Goal: Information Seeking & Learning: Learn about a topic

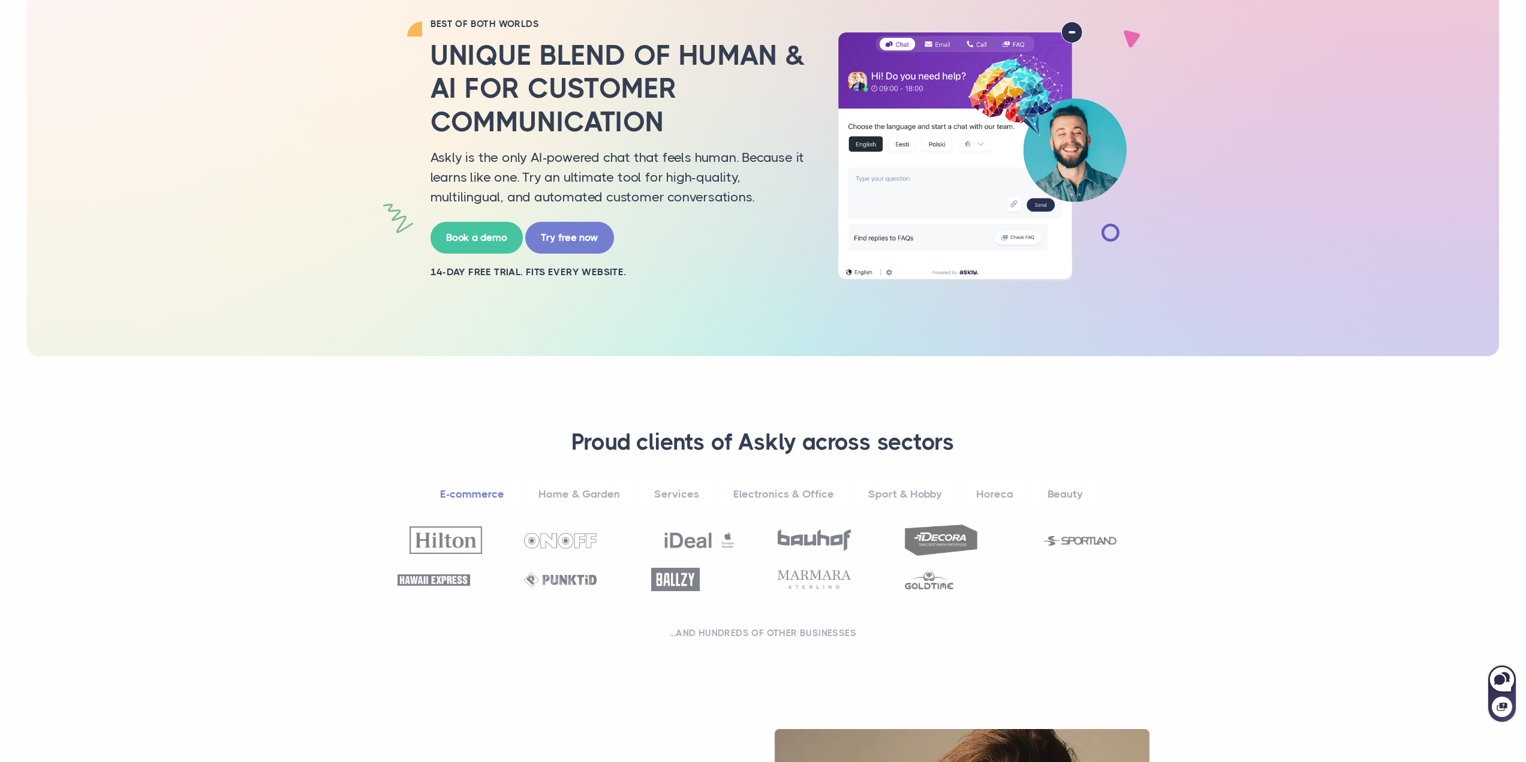
scroll to position [120, 0]
click at [758, 494] on link "Electronics & Office" at bounding box center [784, 493] width 132 height 33
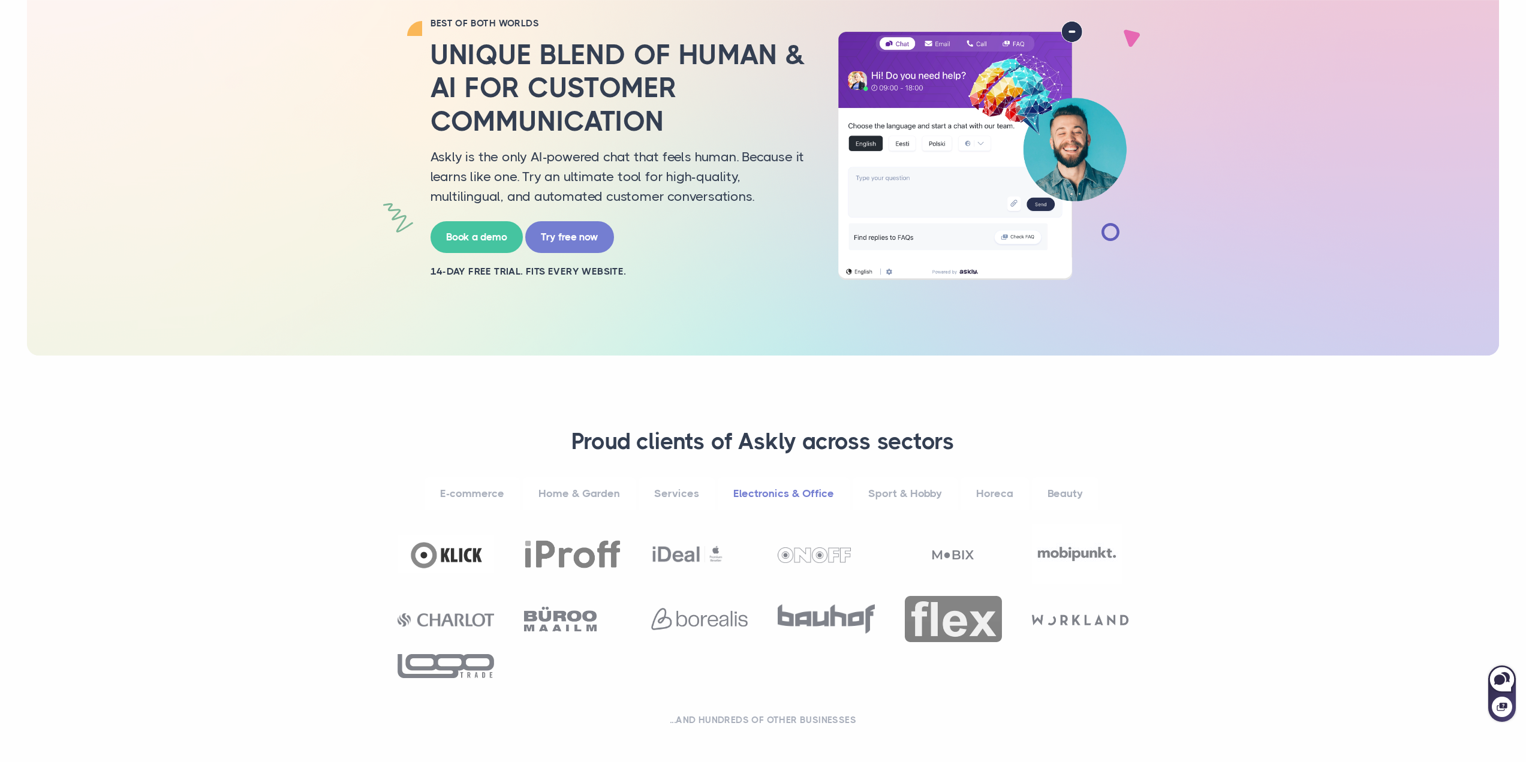
click at [474, 489] on link "E-commerce" at bounding box center [472, 493] width 95 height 33
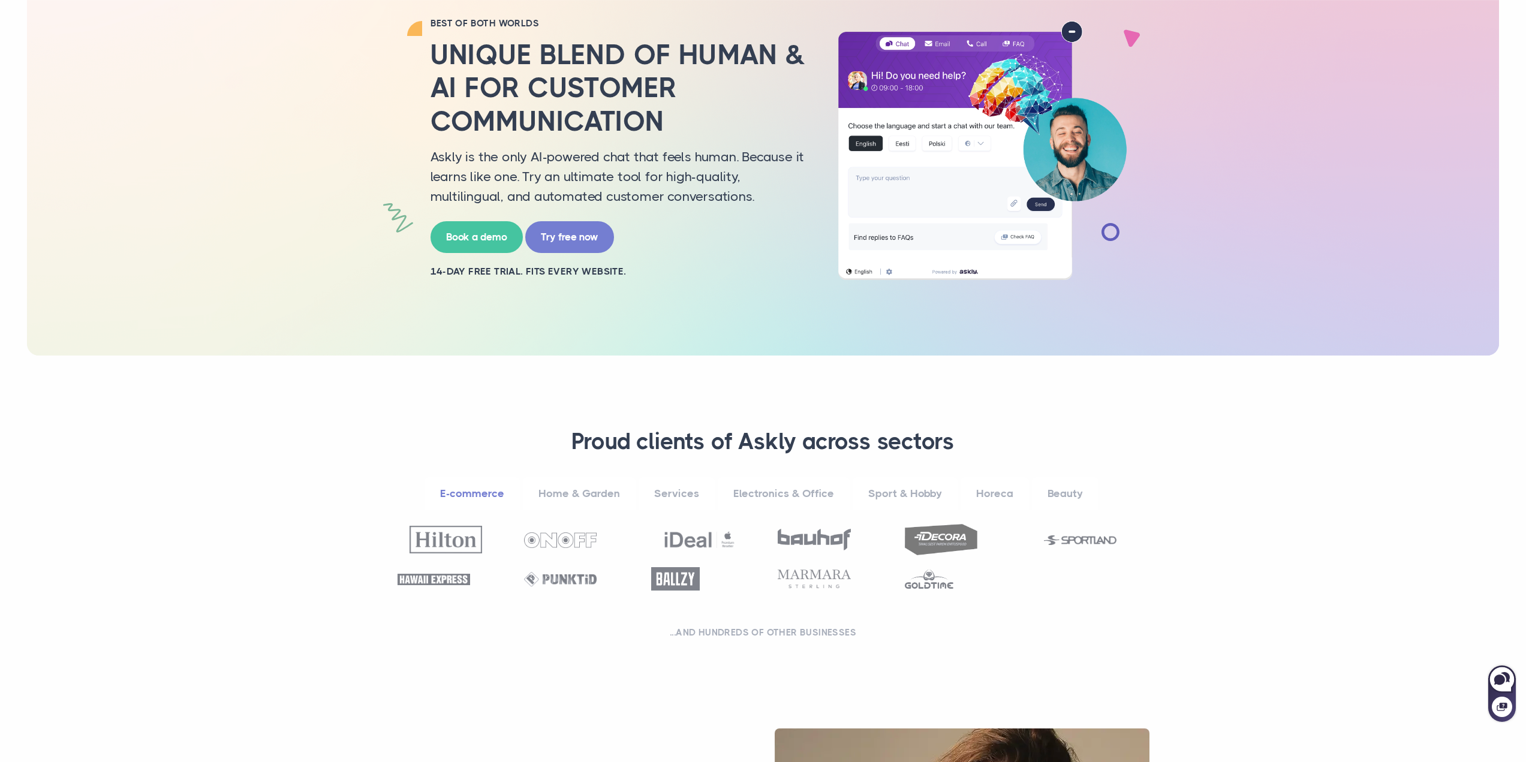
click at [590, 486] on link "Home & Garden" at bounding box center [579, 493] width 113 height 33
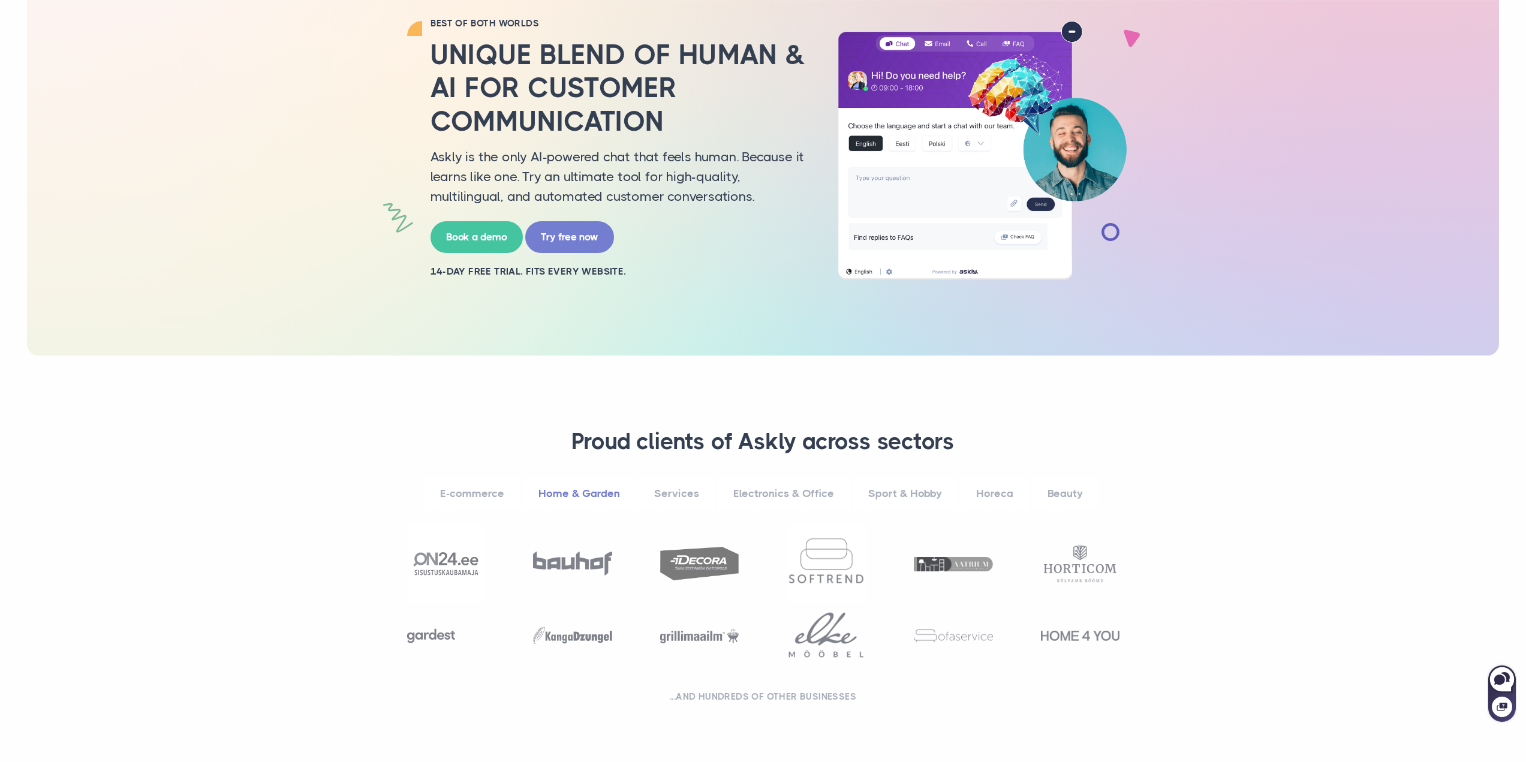
click at [665, 498] on link "Services" at bounding box center [677, 493] width 76 height 33
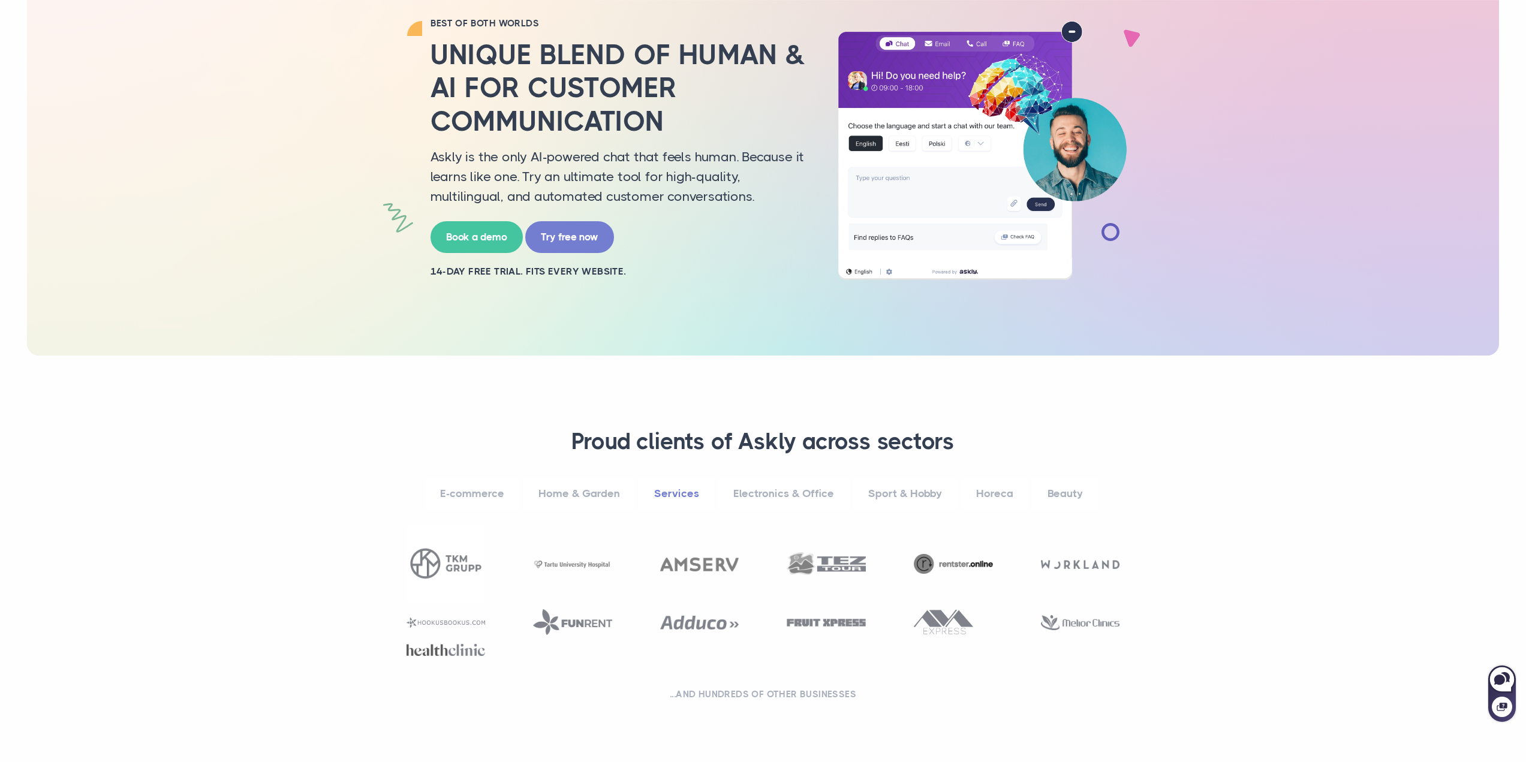
click at [1062, 497] on link "Beauty" at bounding box center [1065, 493] width 67 height 33
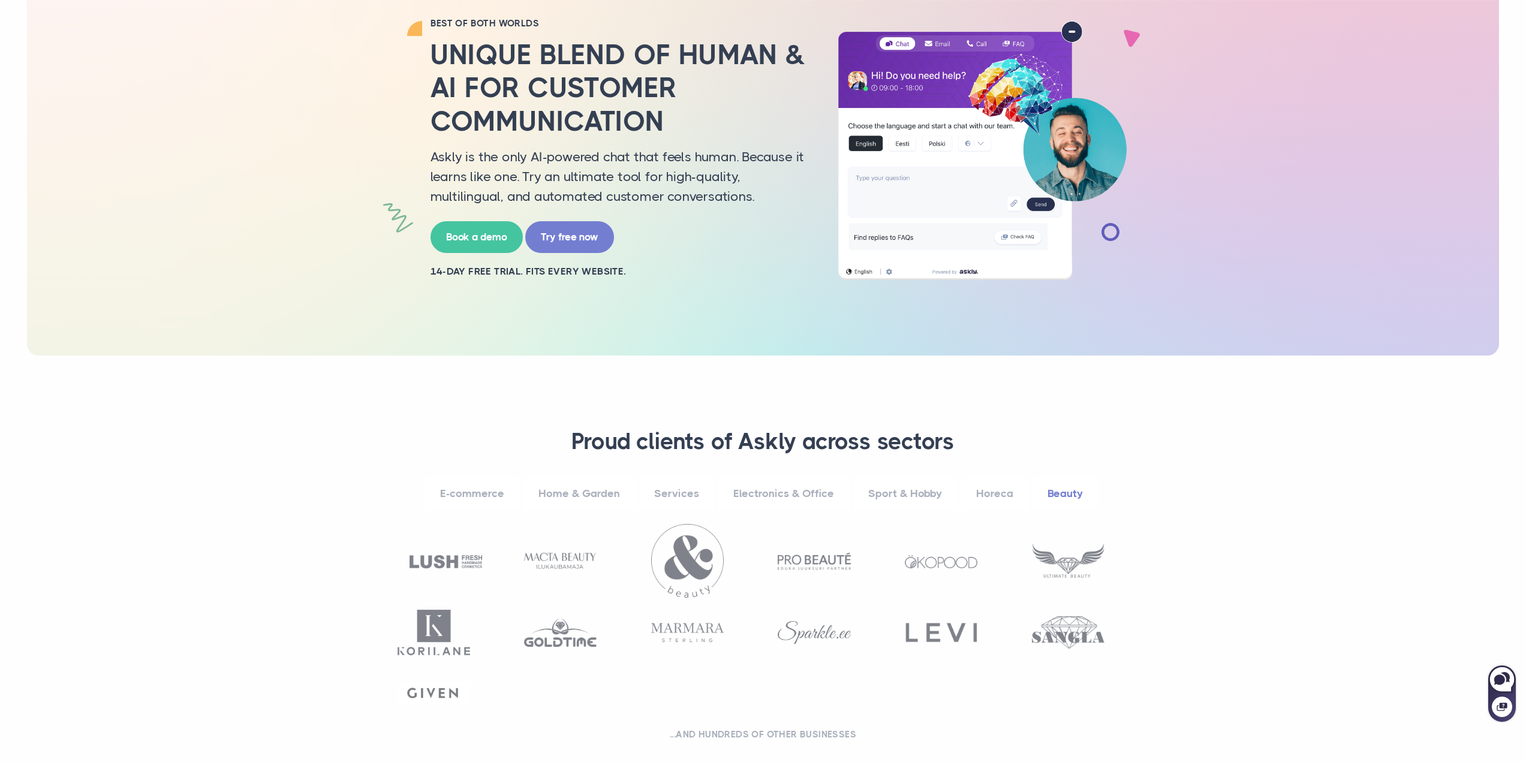
click at [461, 489] on link "E-commerce" at bounding box center [472, 493] width 95 height 33
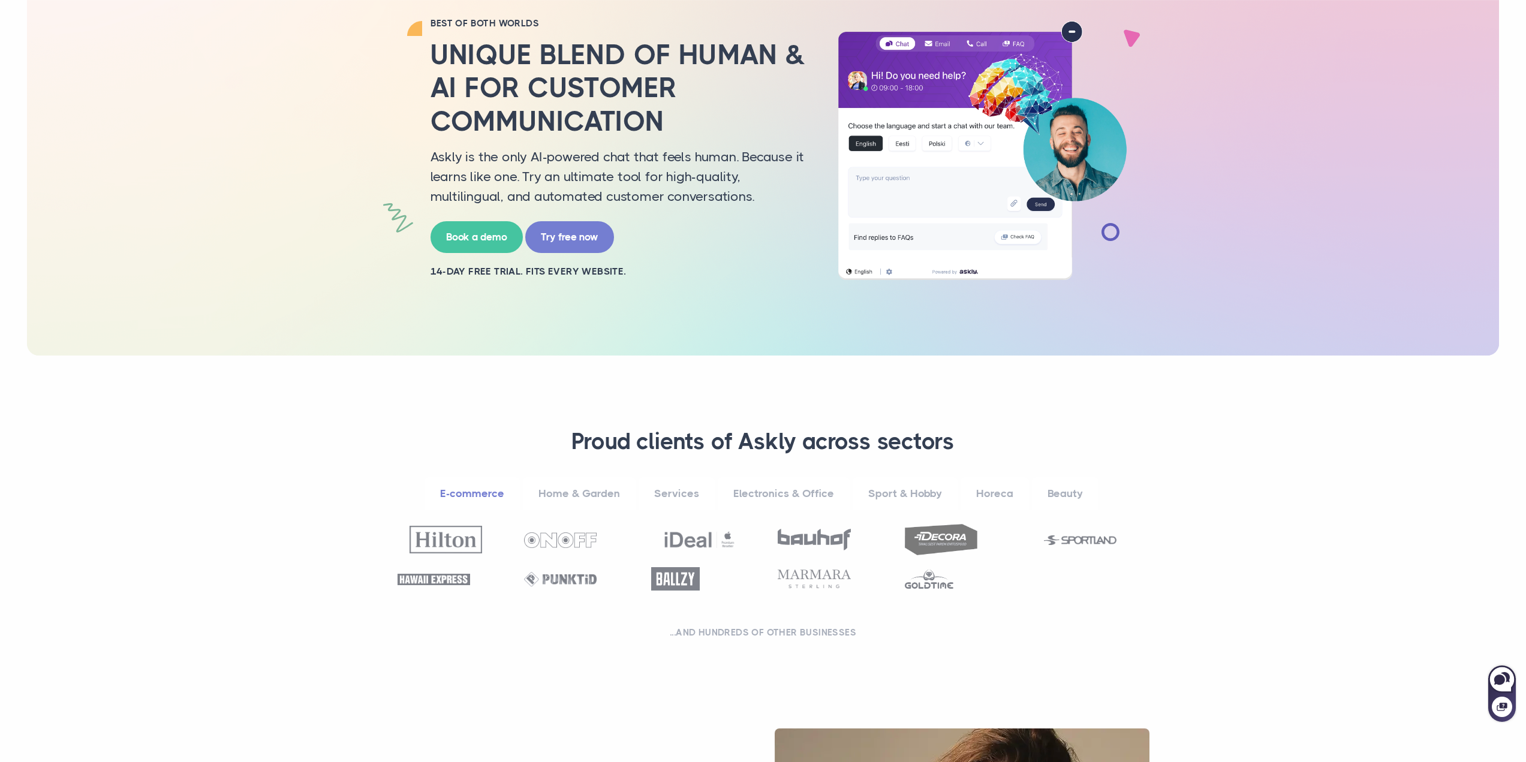
click at [1046, 495] on link "Beauty" at bounding box center [1065, 493] width 67 height 33
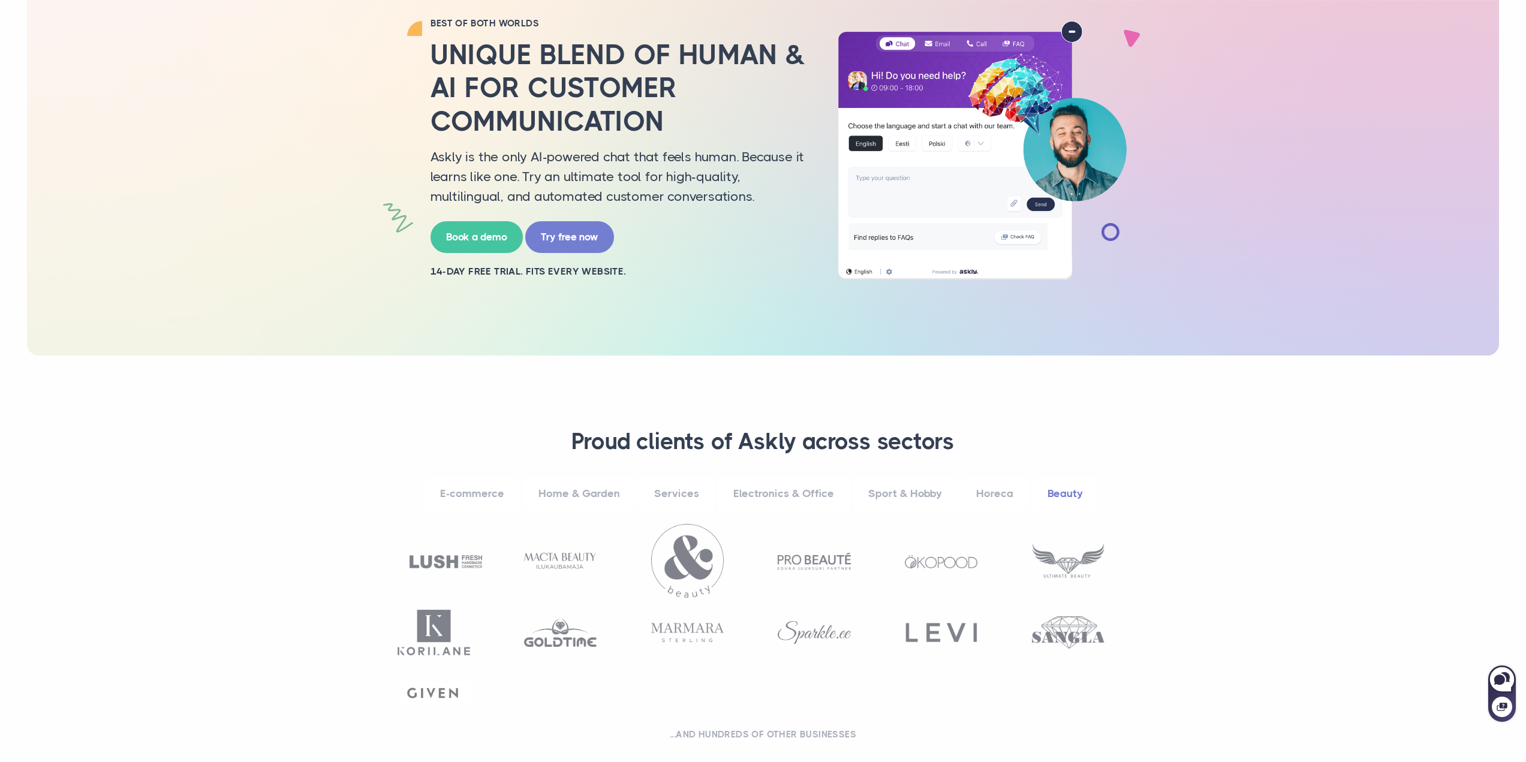
click at [444, 560] on img at bounding box center [446, 561] width 73 height 13
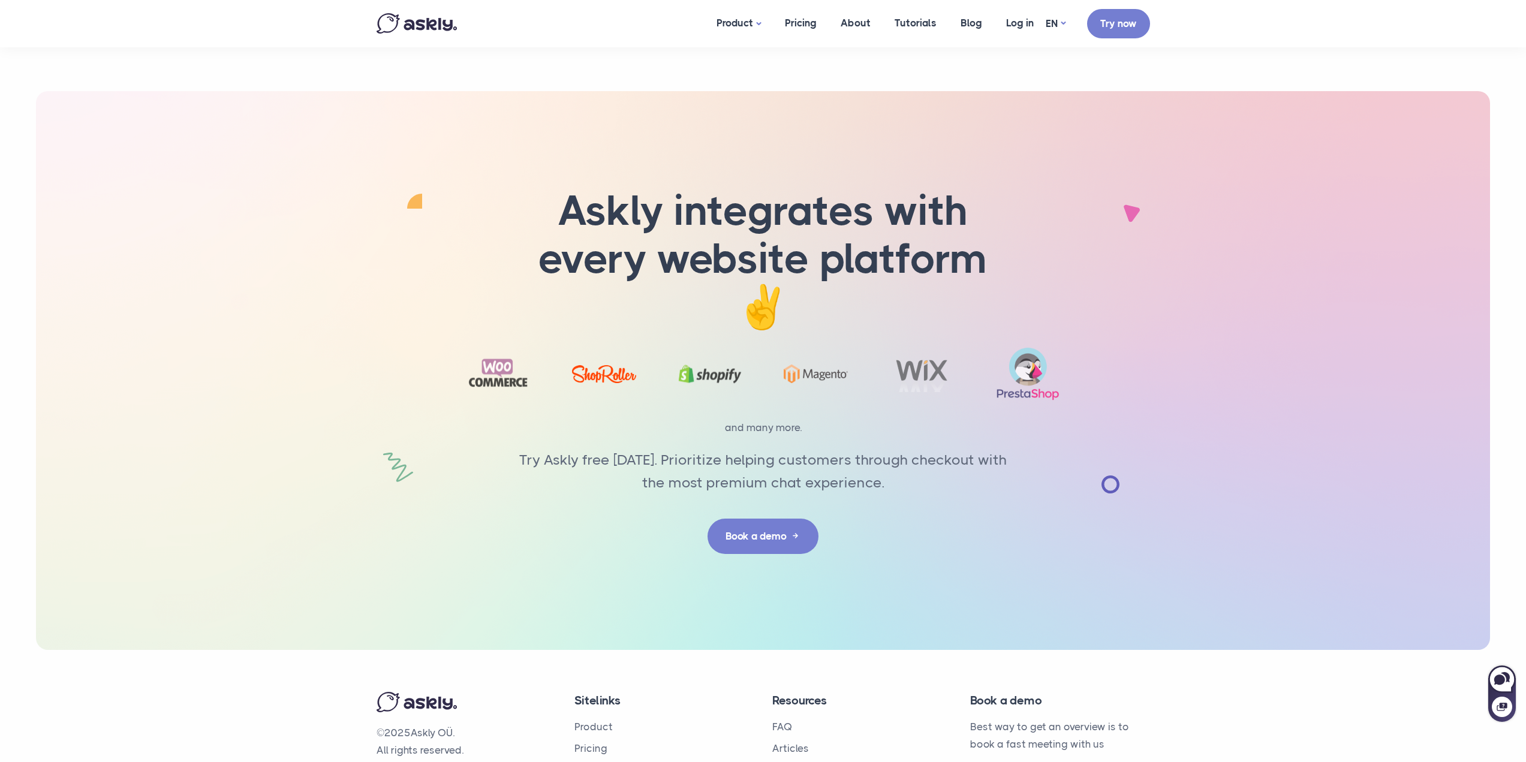
scroll to position [3708, 0]
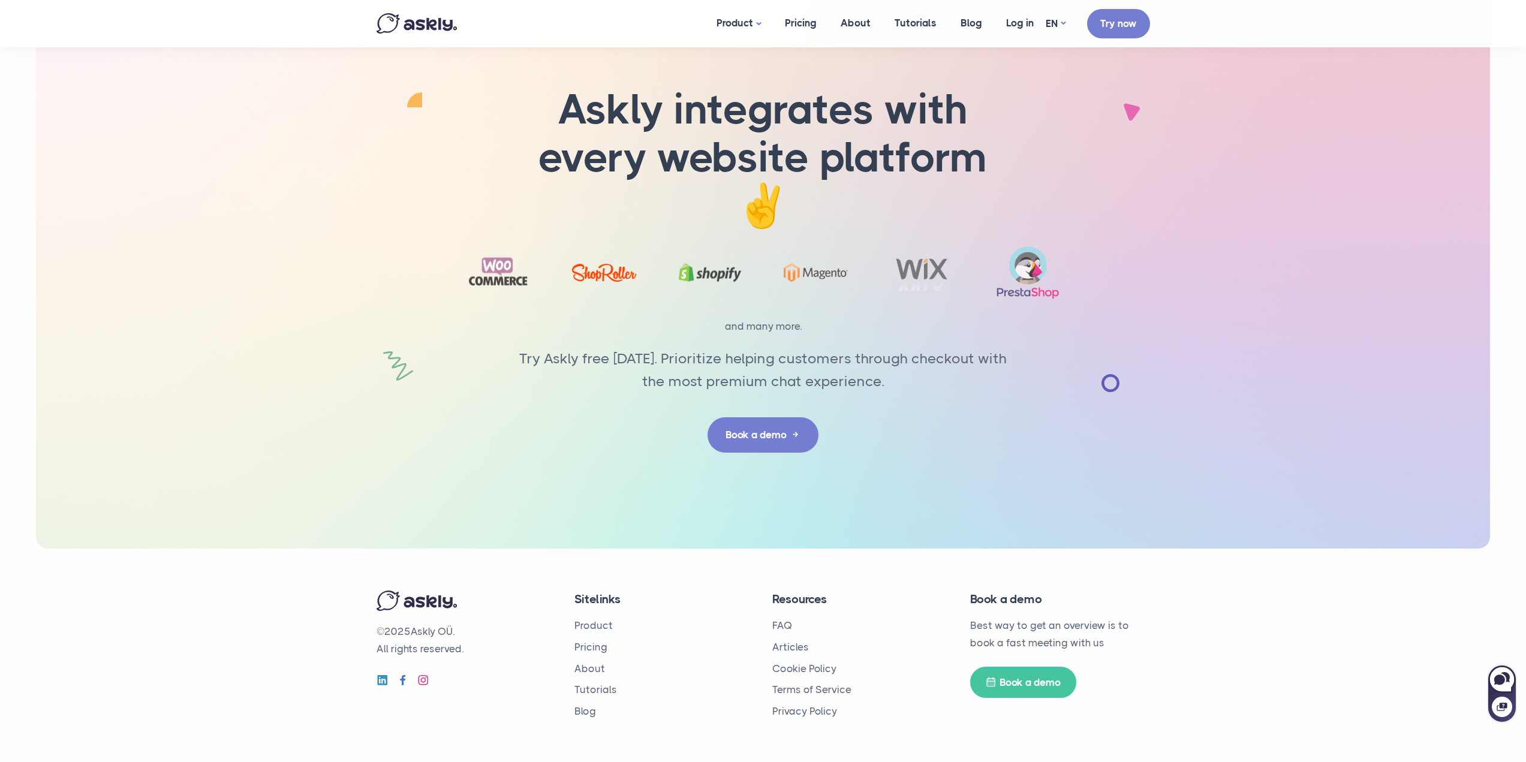
click at [799, 273] on img at bounding box center [816, 272] width 64 height 19
click at [781, 266] on div at bounding box center [816, 272] width 82 height 19
click at [589, 689] on link "Tutorials" at bounding box center [596, 690] width 43 height 12
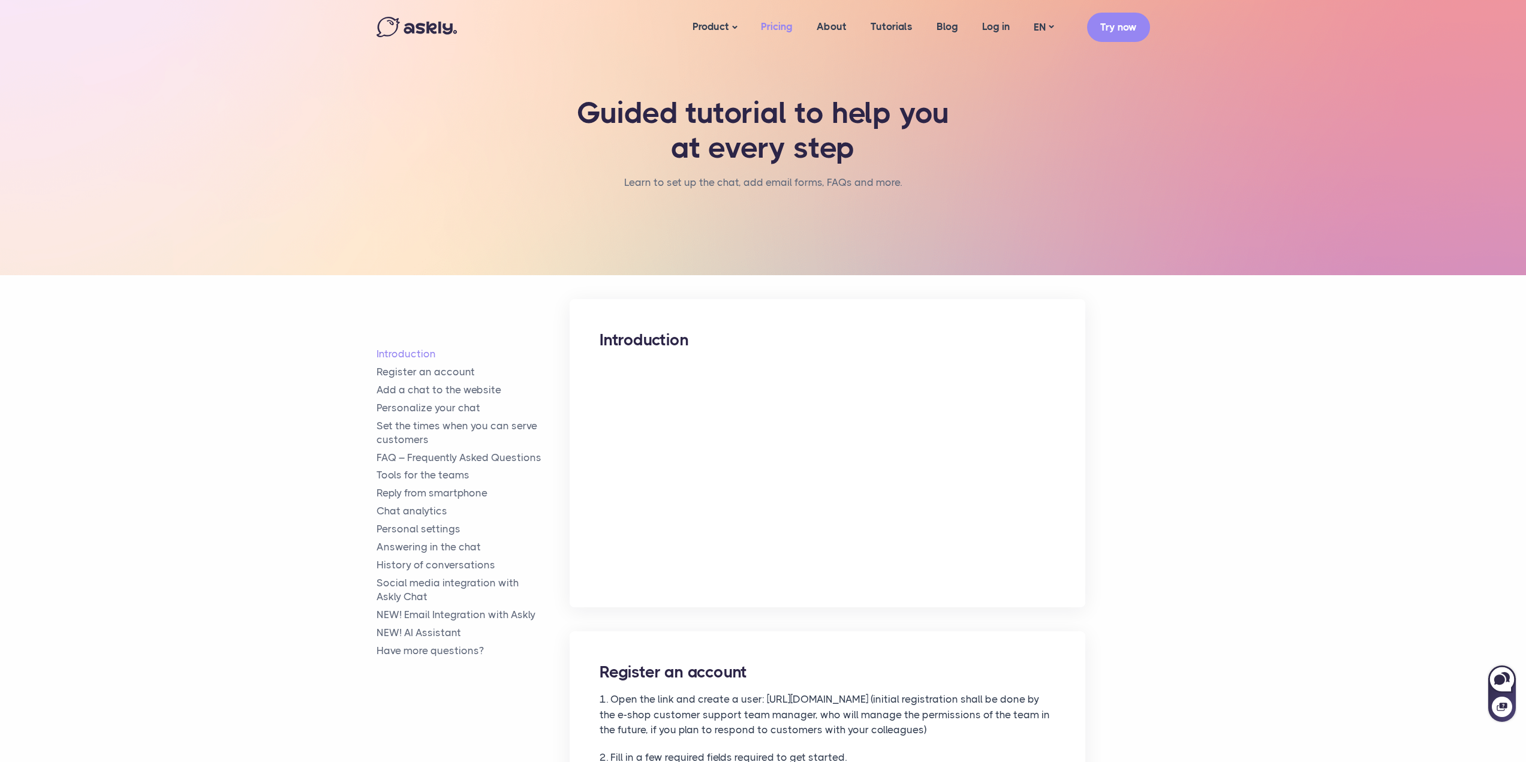
click at [774, 25] on link "Pricing" at bounding box center [777, 27] width 56 height 46
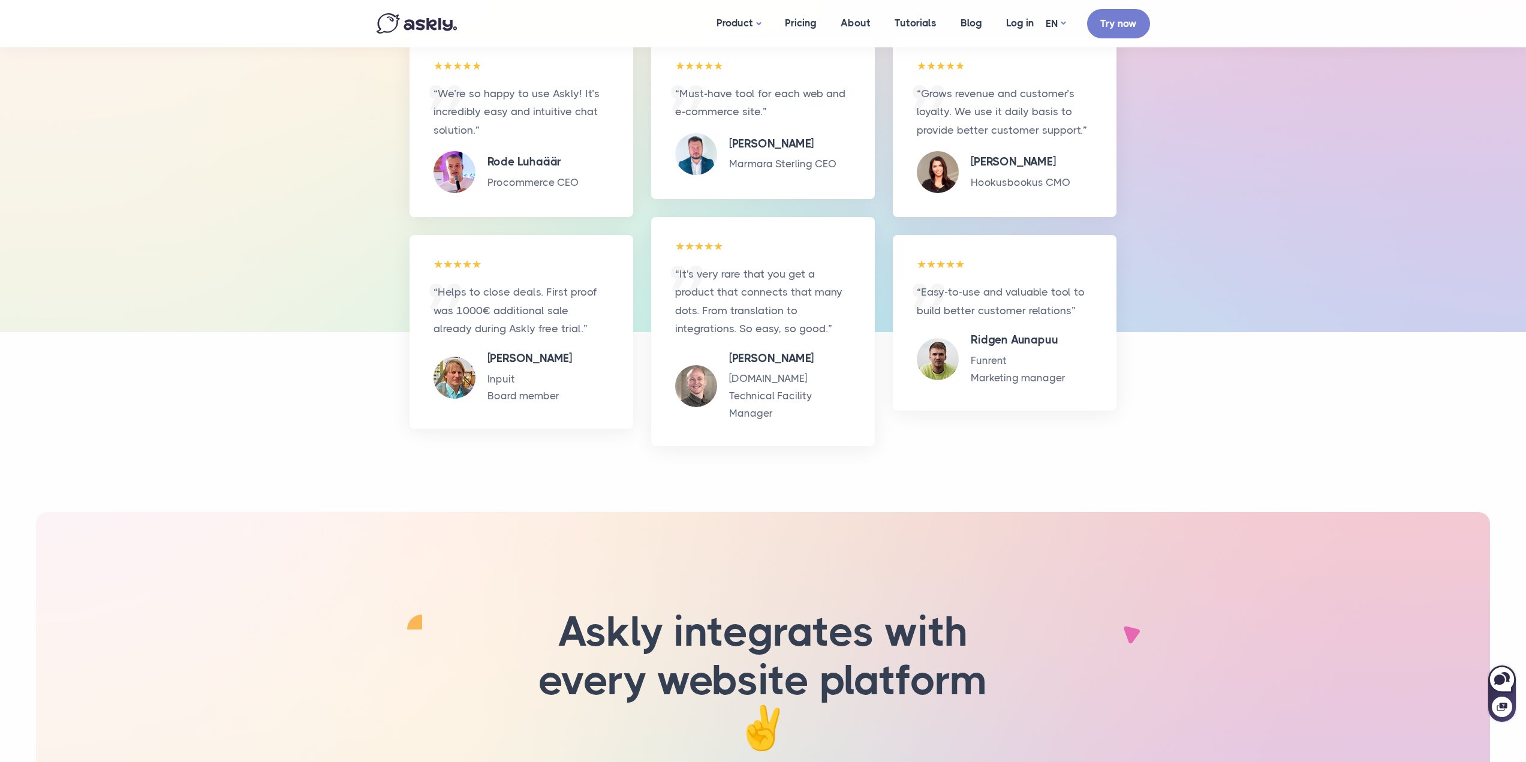
scroll to position [1436, 0]
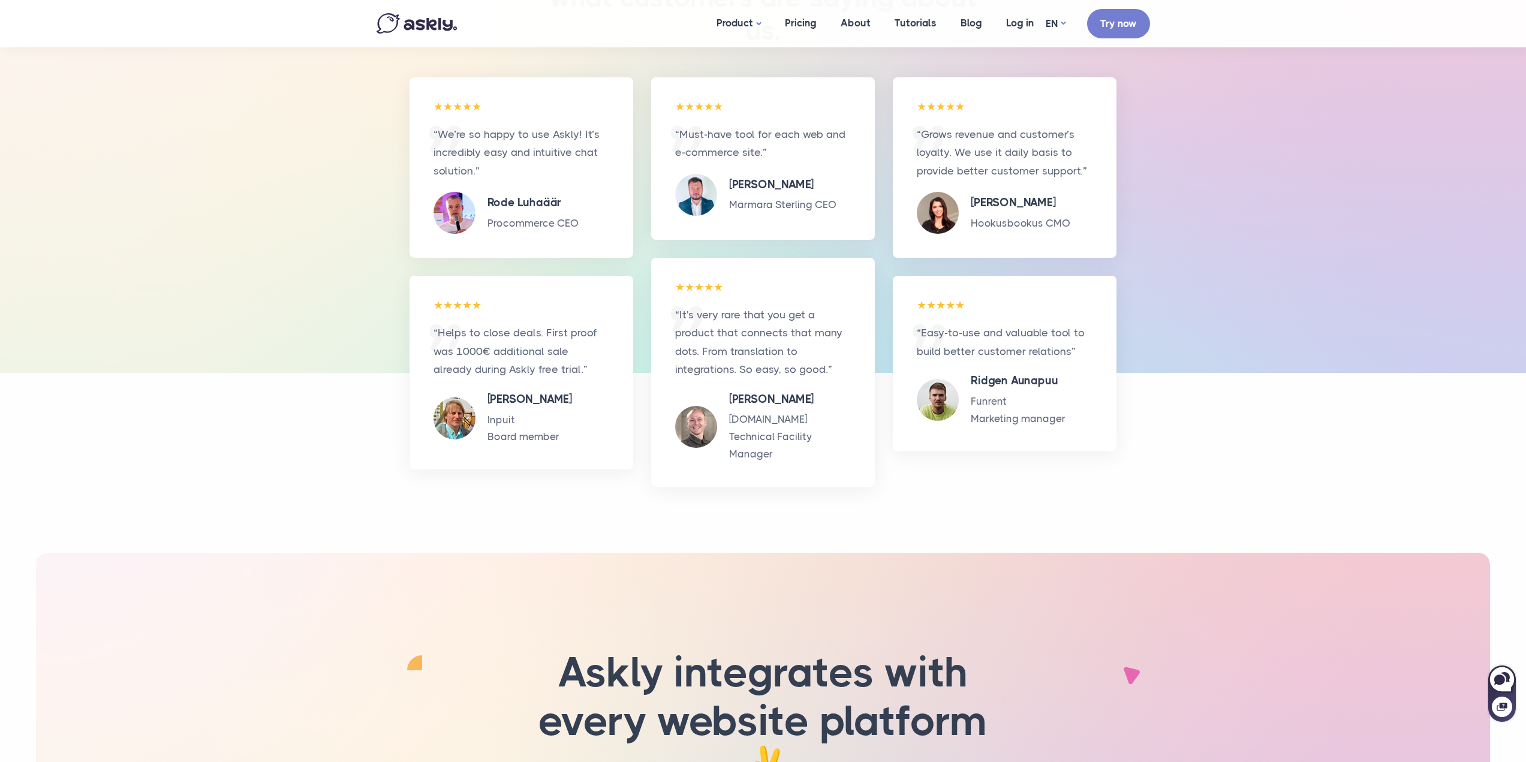
click at [423, 19] on img at bounding box center [417, 23] width 80 height 20
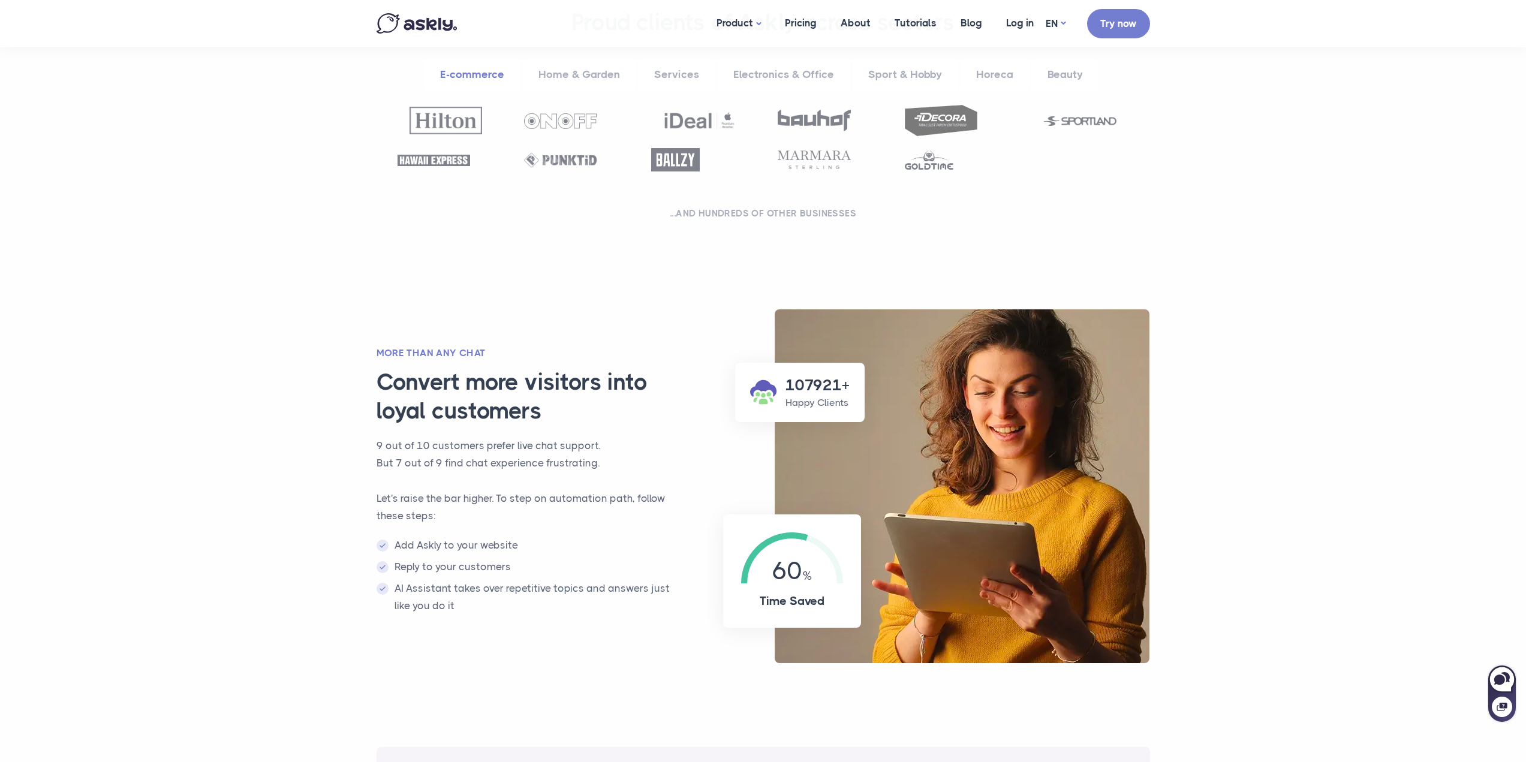
scroll to position [540, 0]
drag, startPoint x: 601, startPoint y: 464, endPoint x: 372, endPoint y: 453, distance: 229.3
click at [372, 453] on div "More than any chat Convert more visitors into loyal customers 9 out of 10 custo…" at bounding box center [531, 486] width 332 height 280
click at [595, 468] on div at bounding box center [595, 468] width 0 height 0
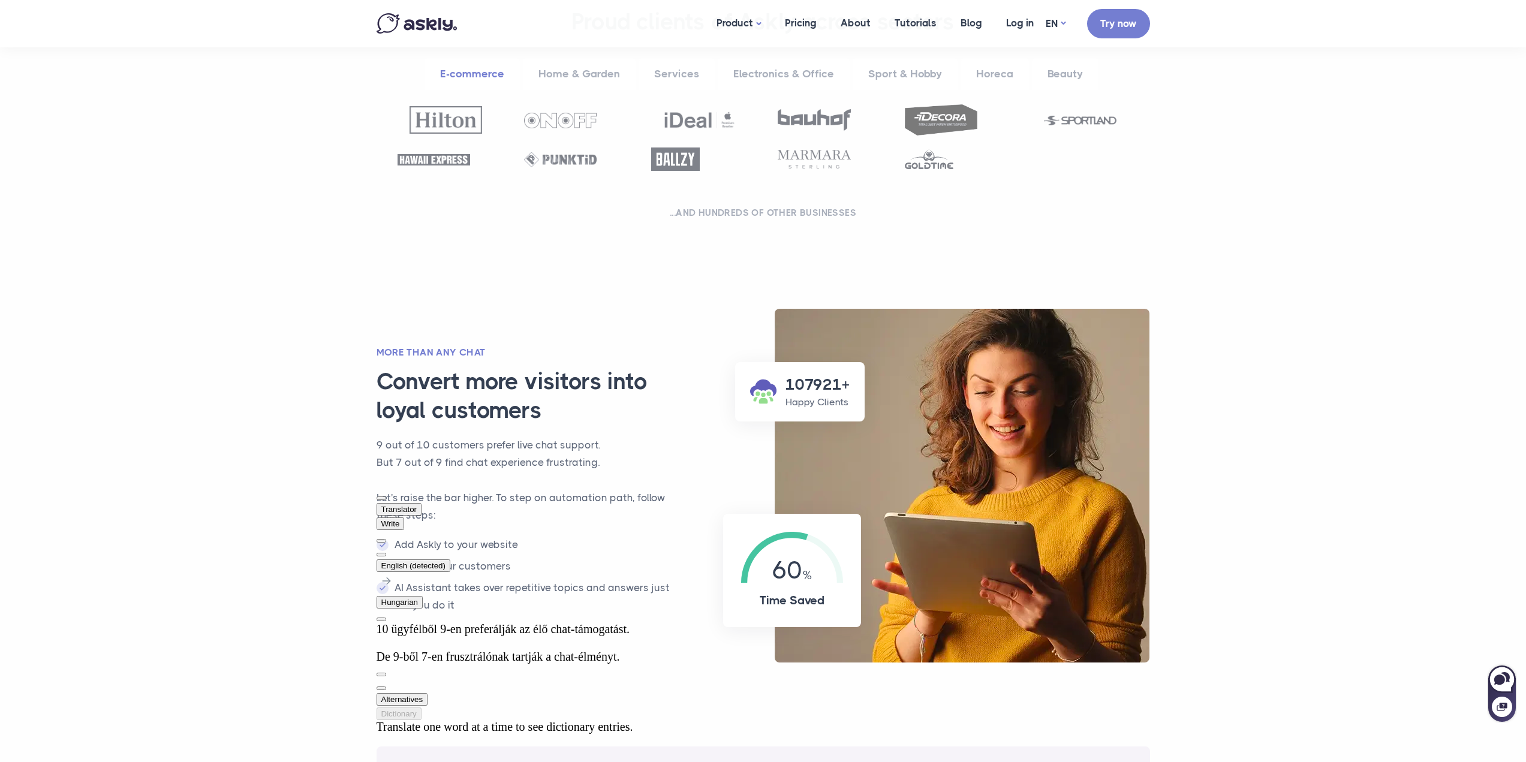
click at [223, 473] on section "107921+ Happy Clients 60 Time Saved More than any chat Convert more visitors in…" at bounding box center [763, 501] width 1526 height 408
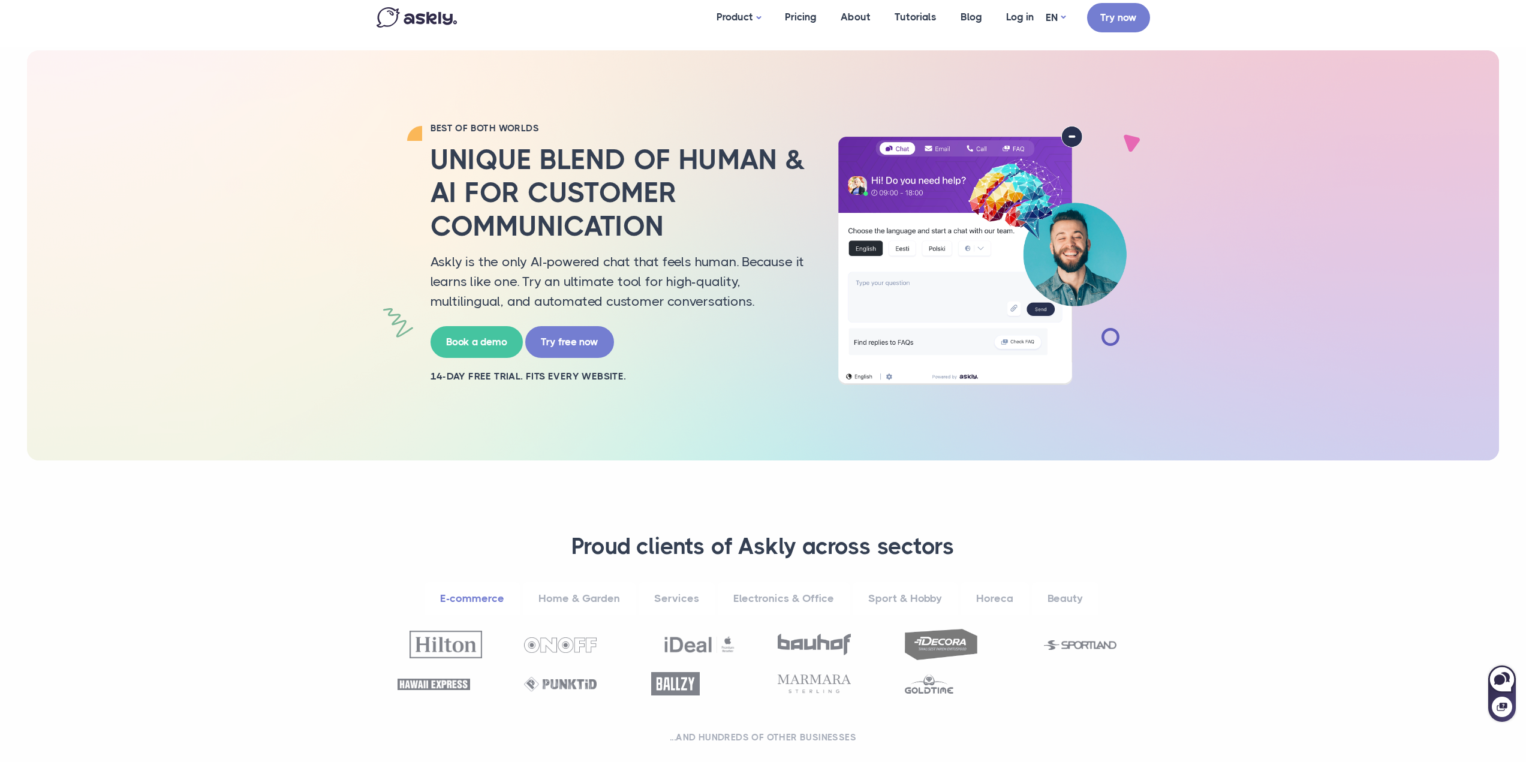
scroll to position [0, 0]
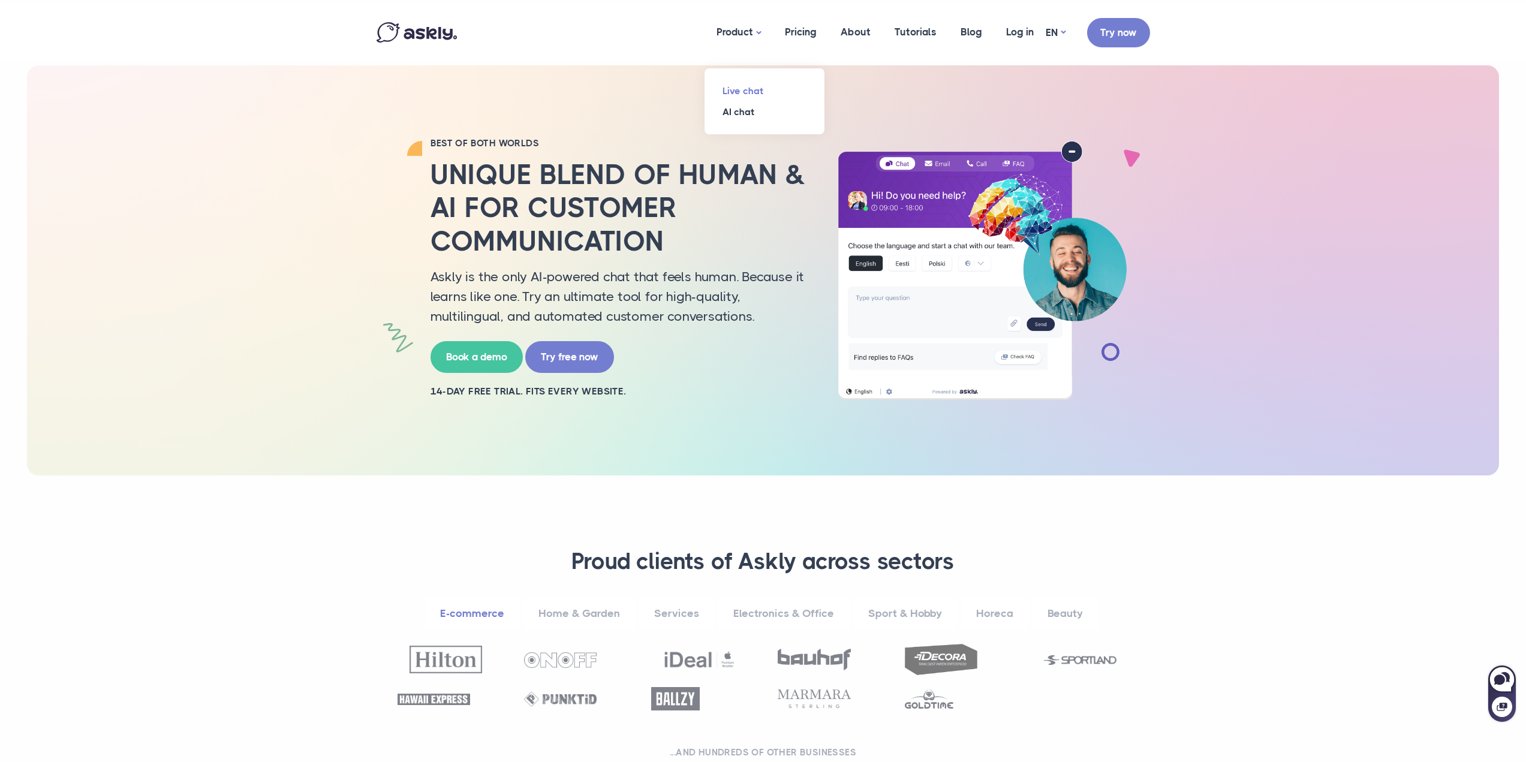
click at [734, 88] on link "Live chat" at bounding box center [765, 90] width 120 height 21
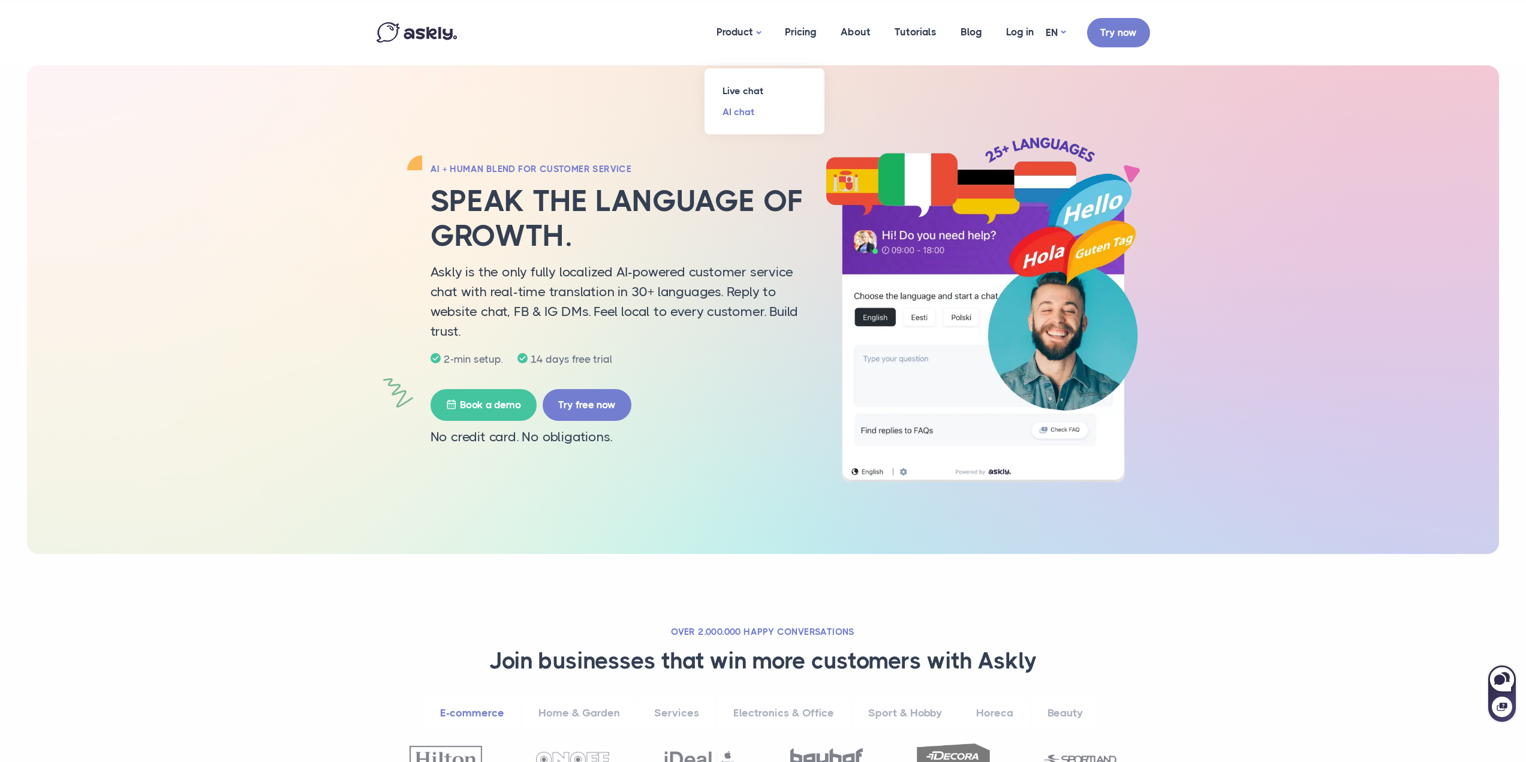
click at [737, 111] on link "AI chat" at bounding box center [765, 111] width 120 height 21
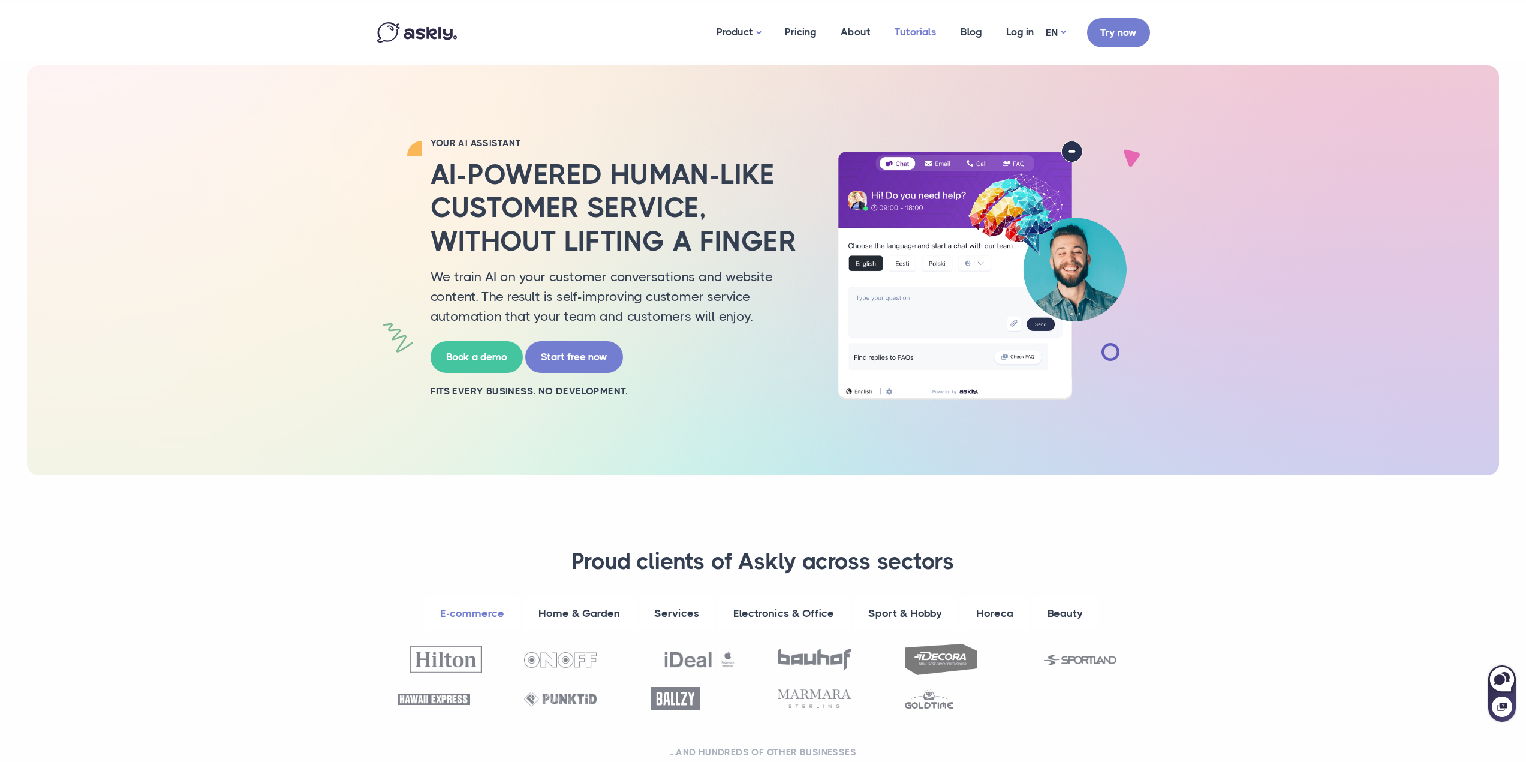
click at [915, 32] on link "Tutorials" at bounding box center [916, 32] width 66 height 58
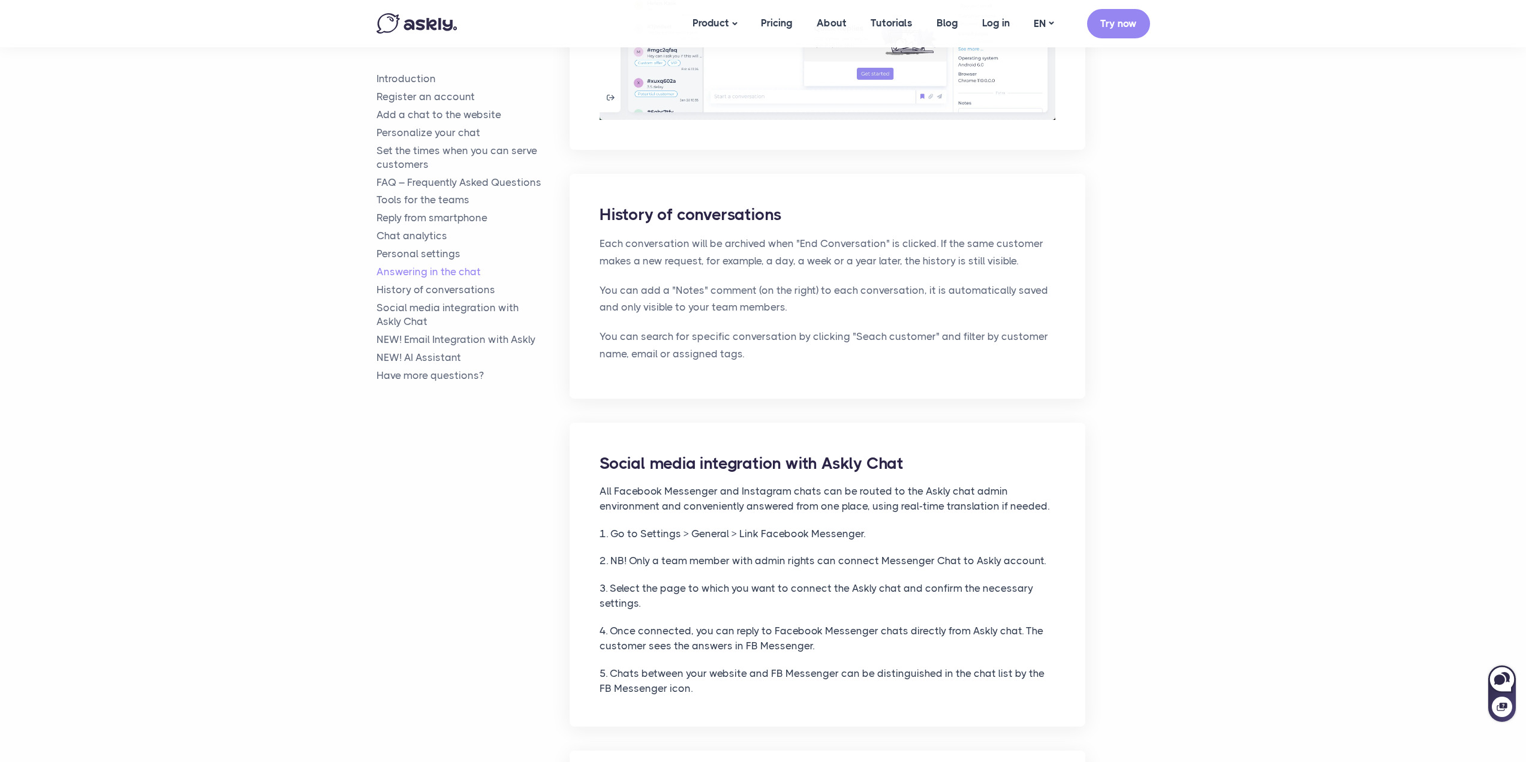
scroll to position [5125, 0]
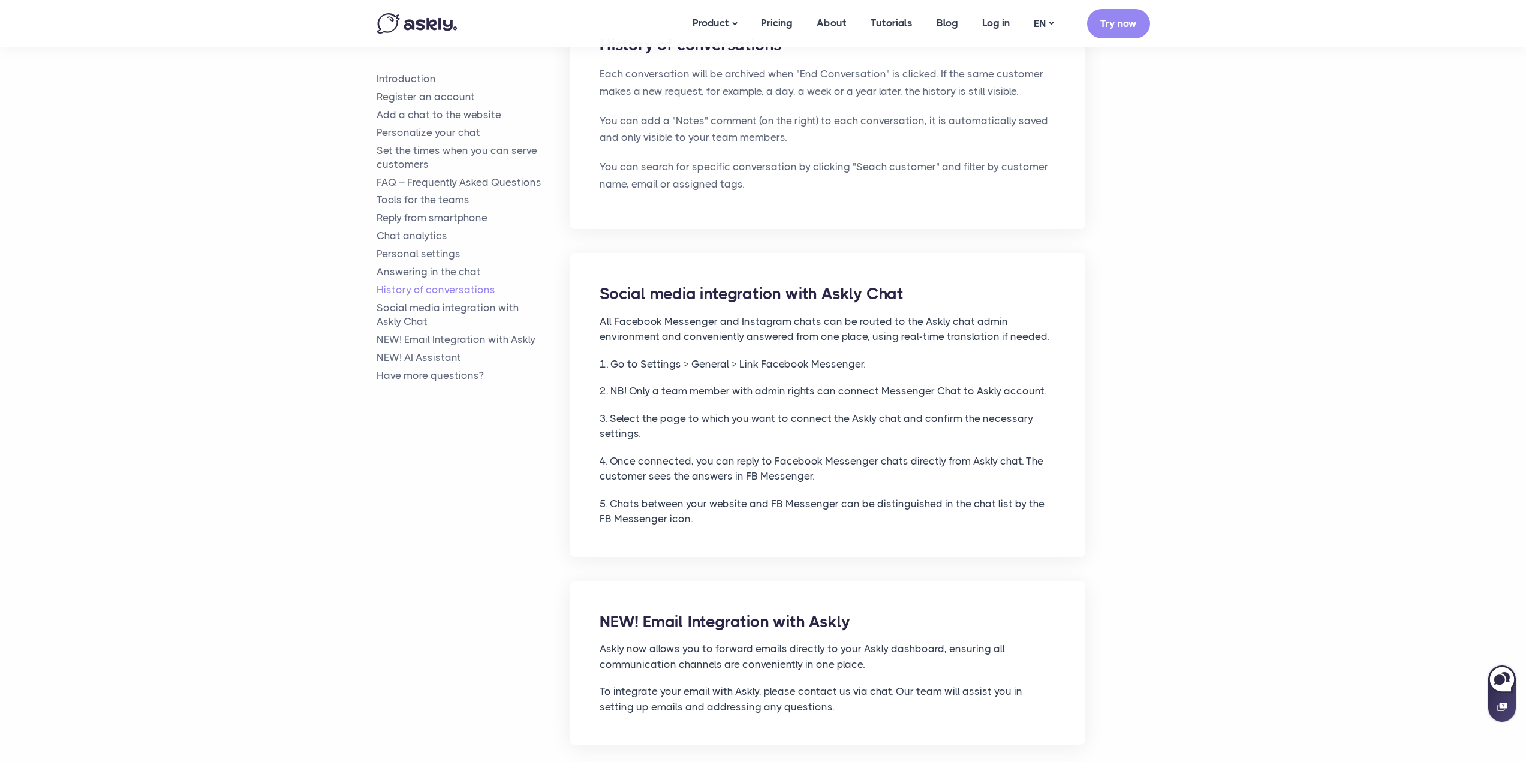
click at [1501, 710] on icon at bounding box center [1502, 707] width 11 height 11
select select "**"
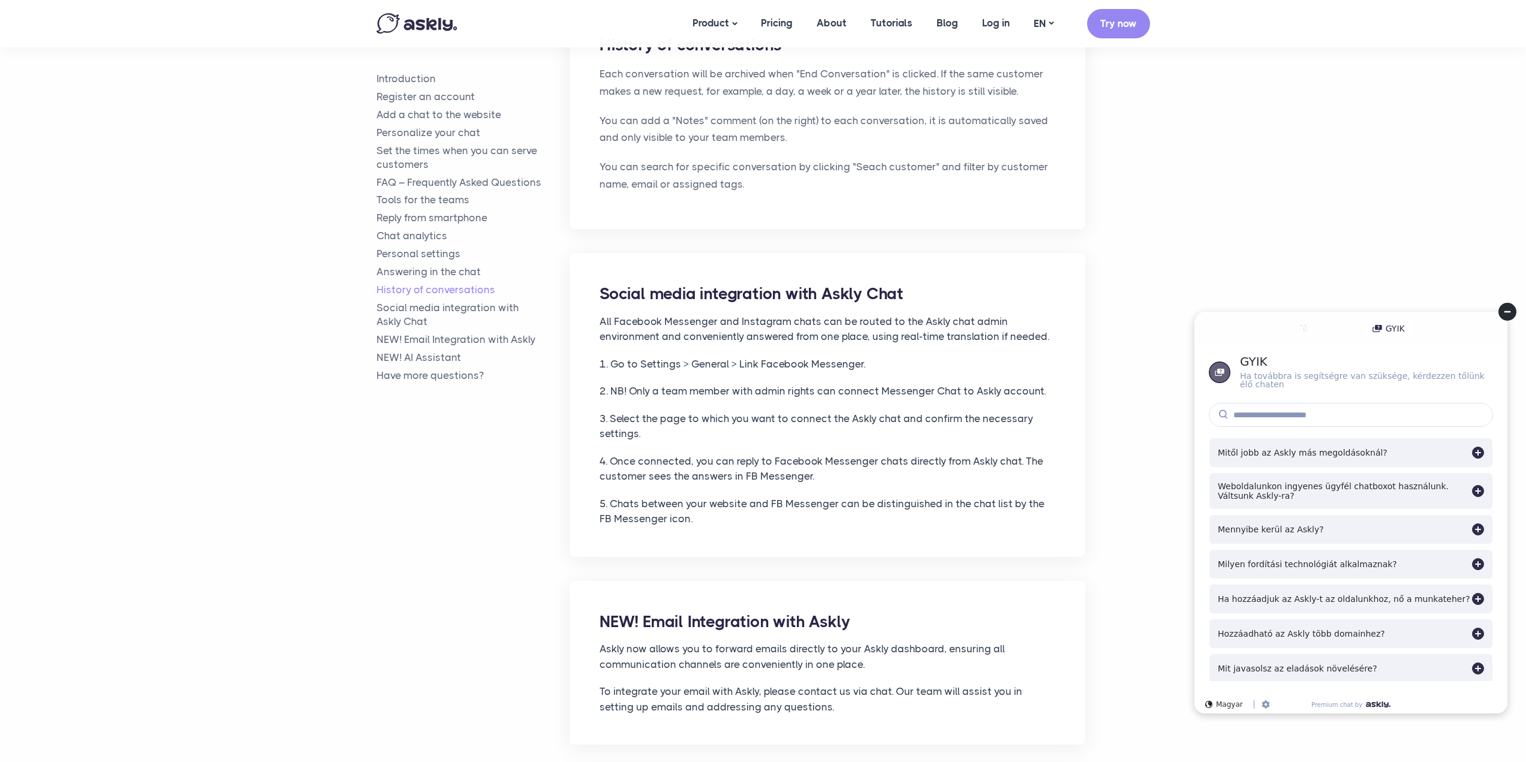
click at [1331, 317] on div "Csevegés GYIK" at bounding box center [1351, 329] width 134 height 24
click at [1311, 323] on div "Csevegés" at bounding box center [1324, 328] width 70 height 17
select select "**"
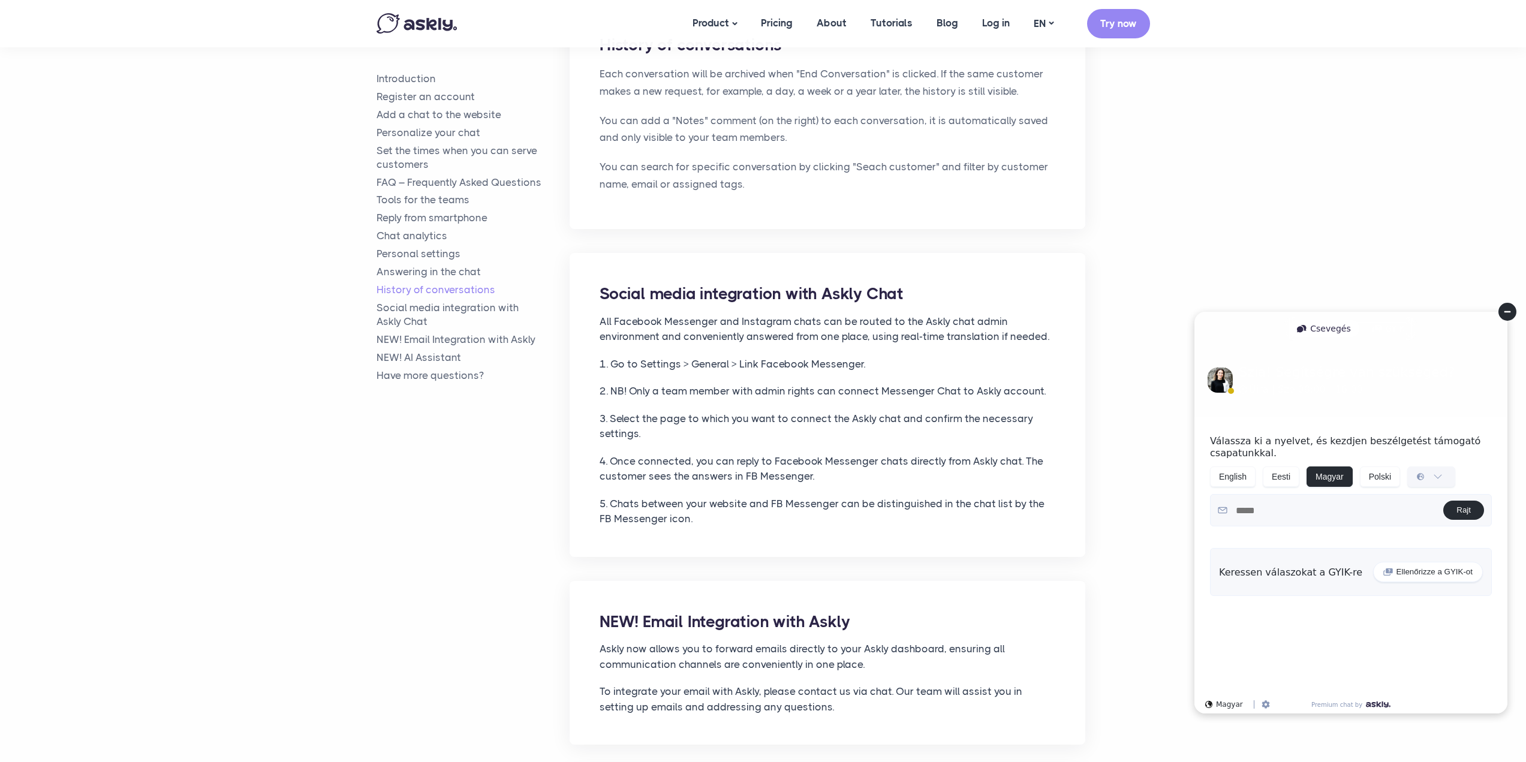
click at [1438, 479] on select "**********" at bounding box center [1431, 476] width 47 height 19
click at [1507, 312] on icon at bounding box center [1507, 312] width 7 height 2
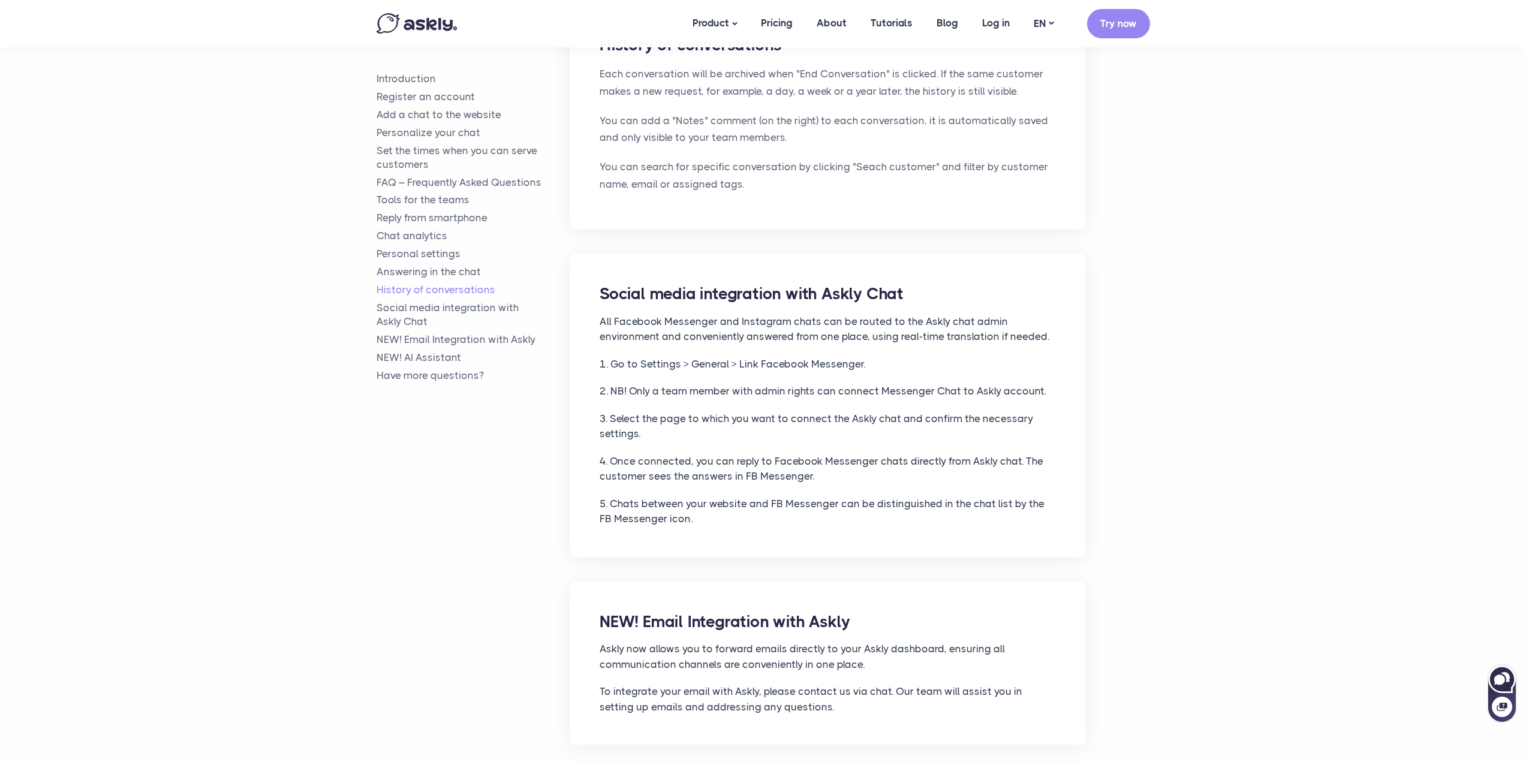
click at [1494, 680] on icon at bounding box center [1503, 680] width 28 height 28
select select "**"
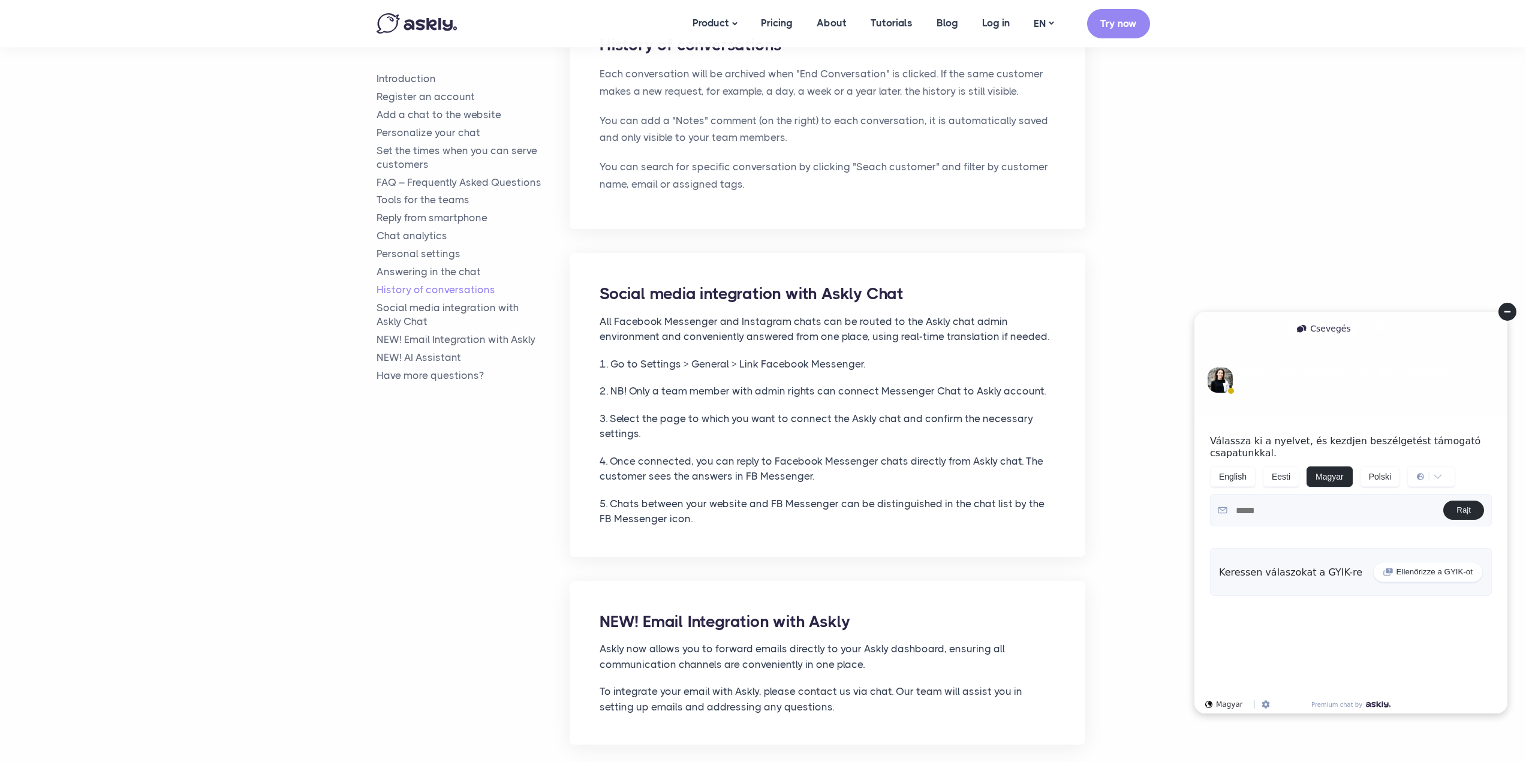
drag, startPoint x: 1508, startPoint y: 305, endPoint x: 2689, endPoint y: 606, distance: 1219.2
click at [1508, 305] on circle at bounding box center [1508, 312] width 18 height 18
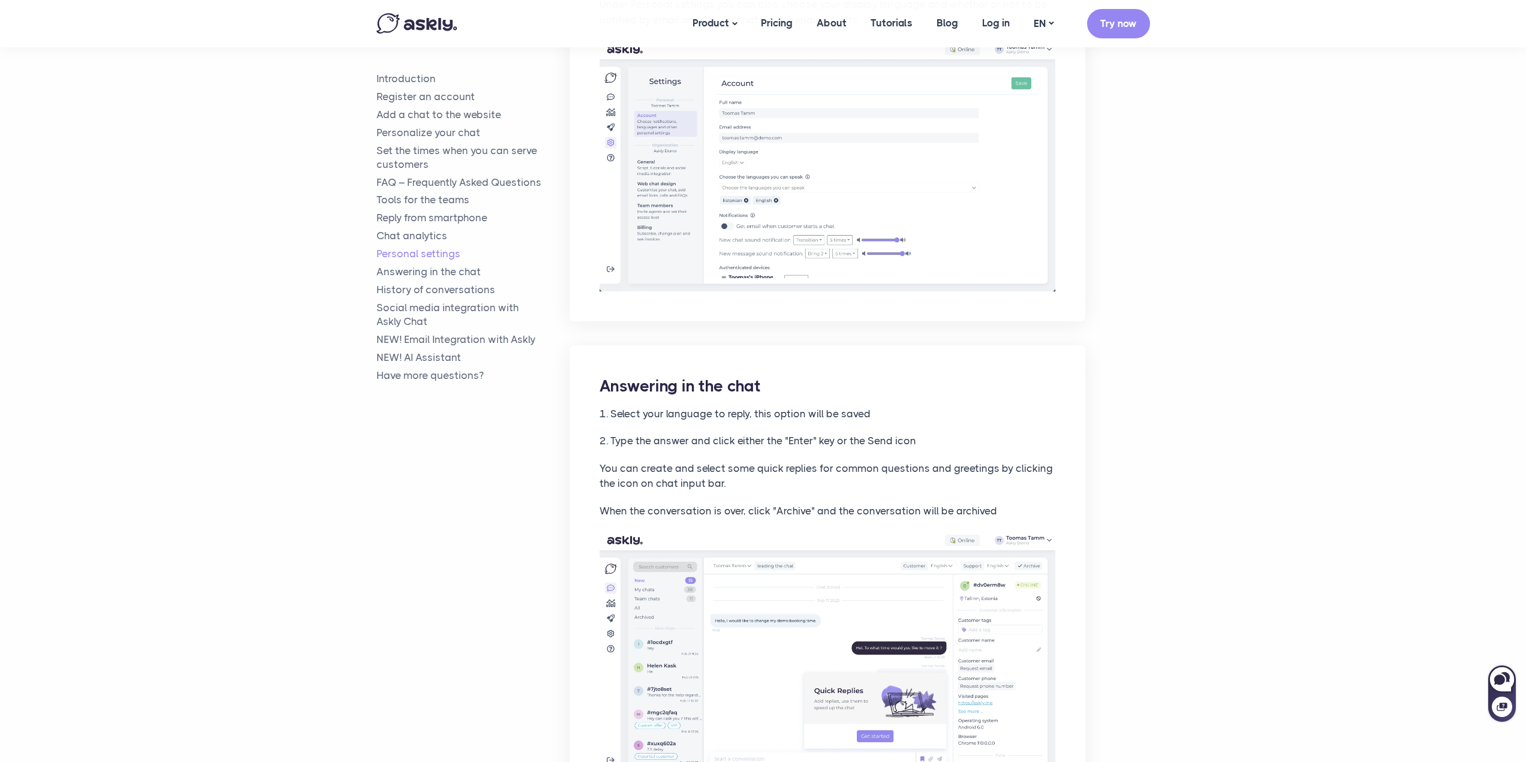
scroll to position [4285, 0]
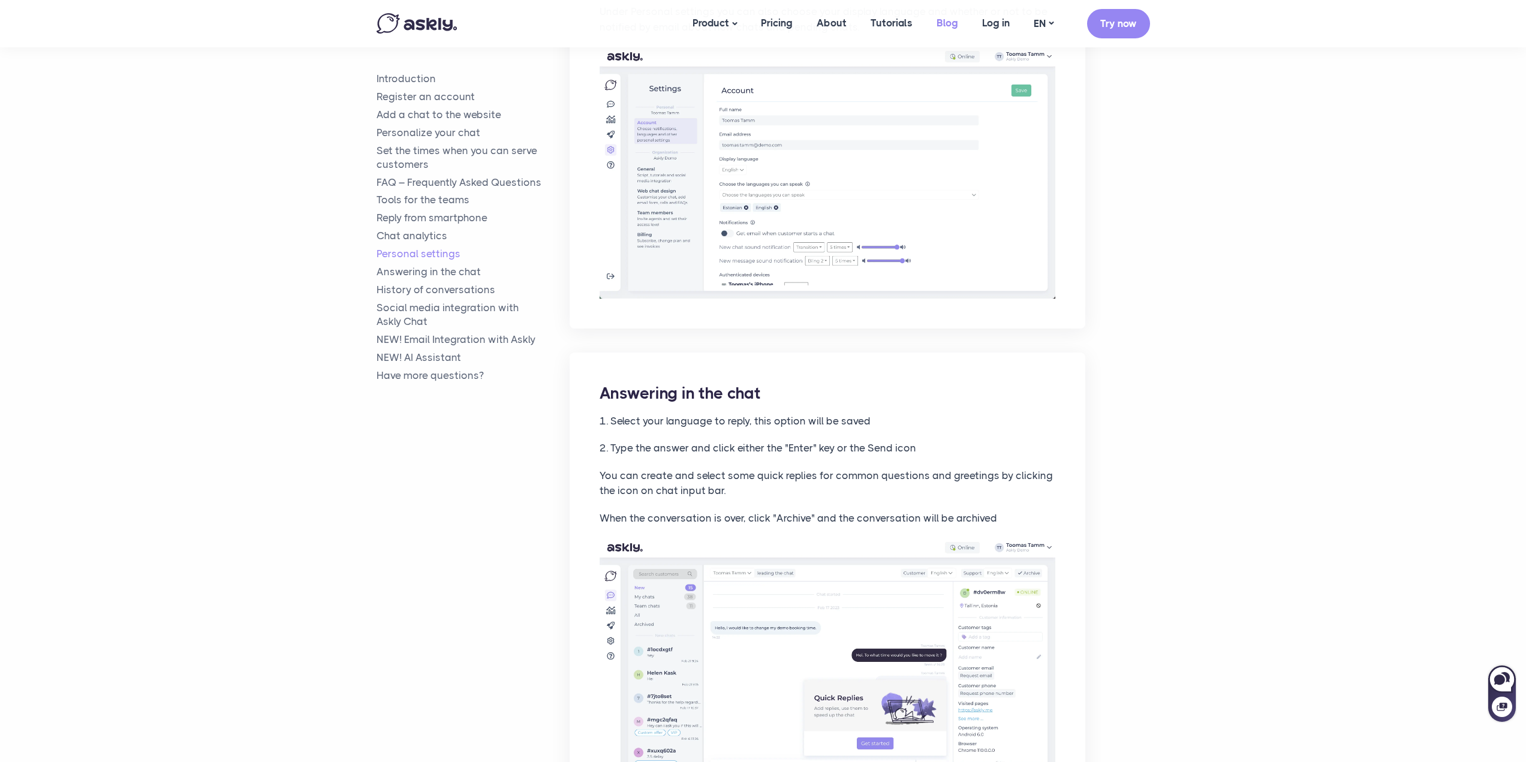
click at [948, 23] on link "Blog" at bounding box center [948, 23] width 46 height 46
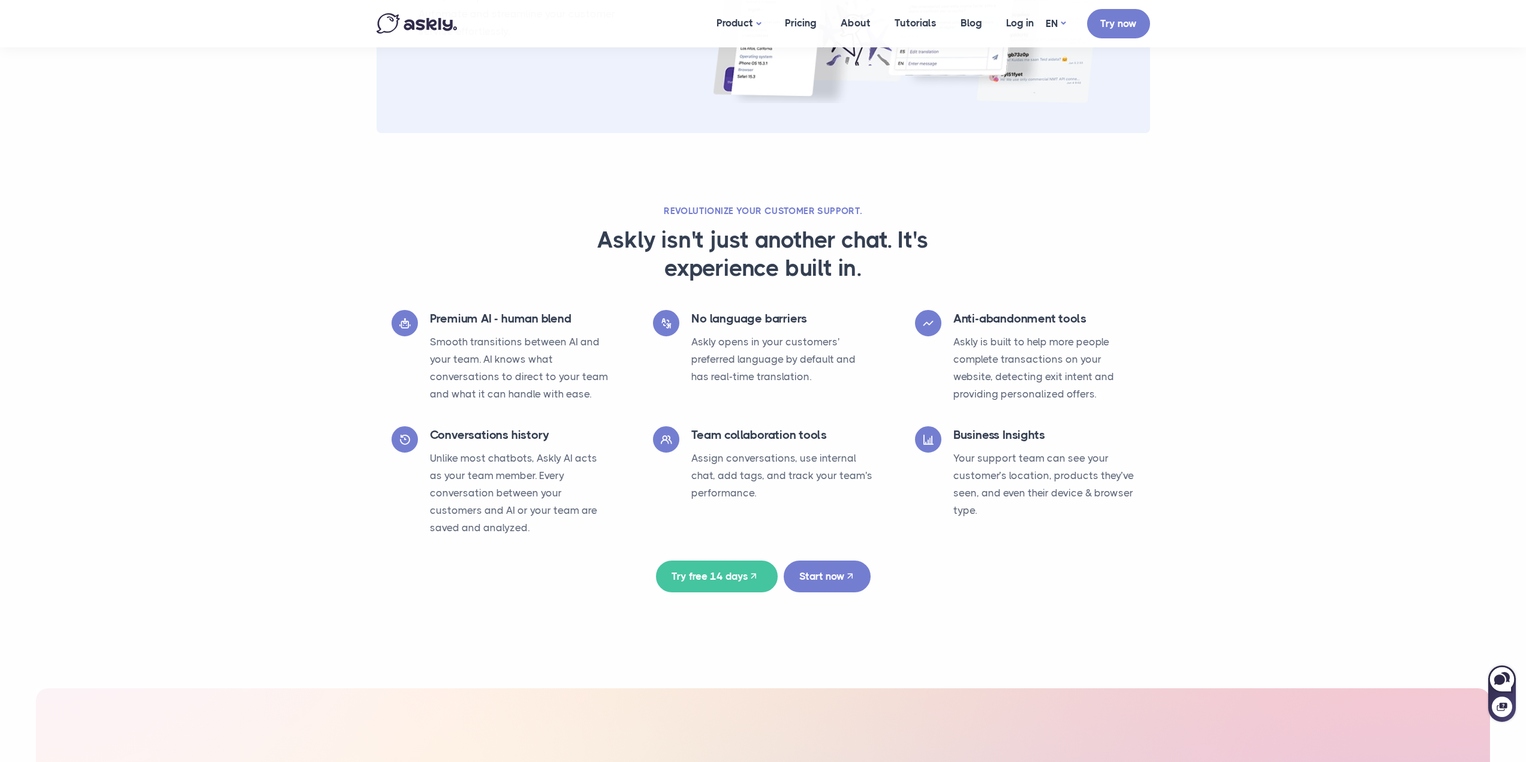
scroll to position [1859, 0]
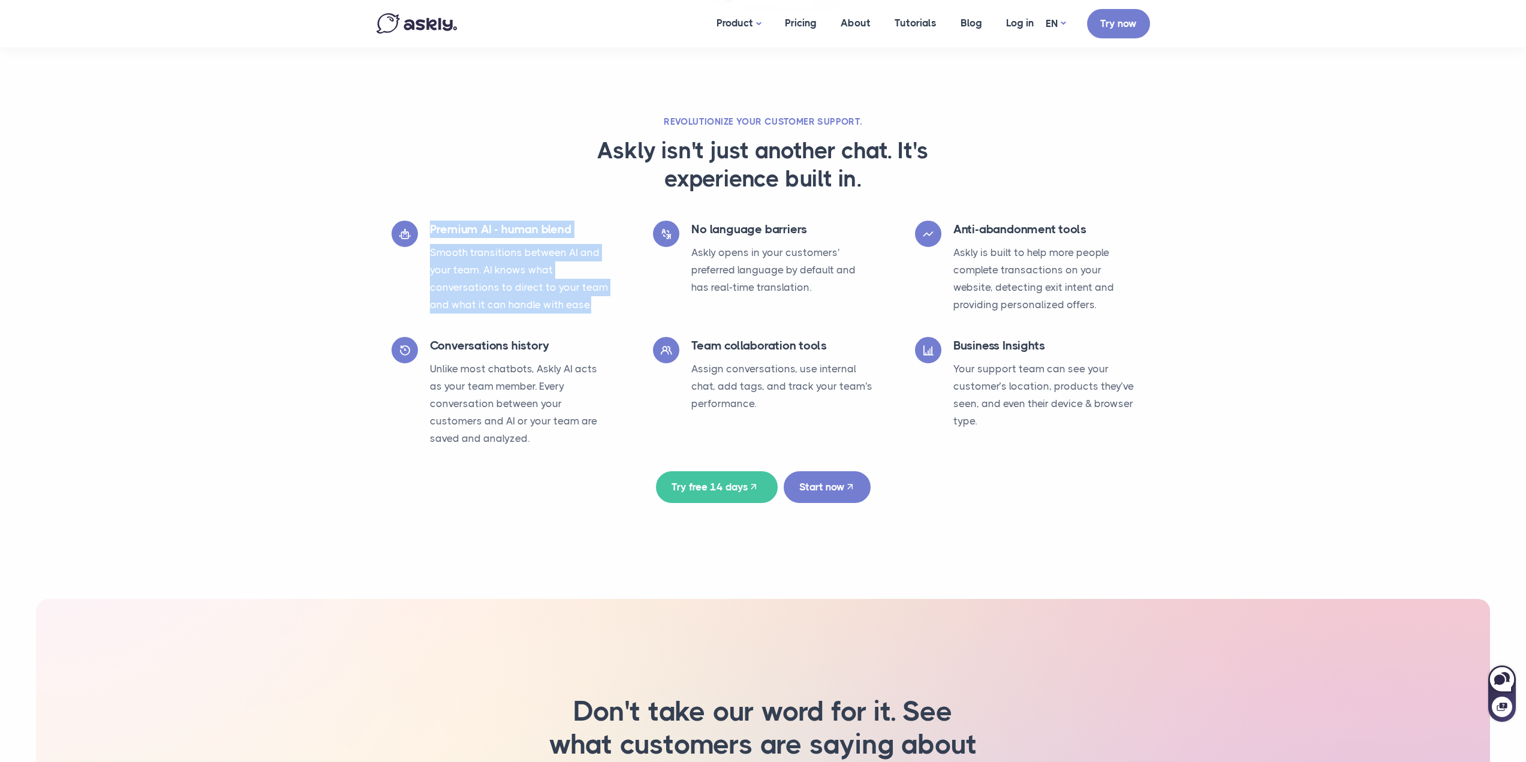
drag, startPoint x: 591, startPoint y: 307, endPoint x: 420, endPoint y: 248, distance: 180.8
click at [420, 248] on div "Premium AI - human blend Smooth transitions between AI and your team. AI knows …" at bounding box center [502, 270] width 220 height 99
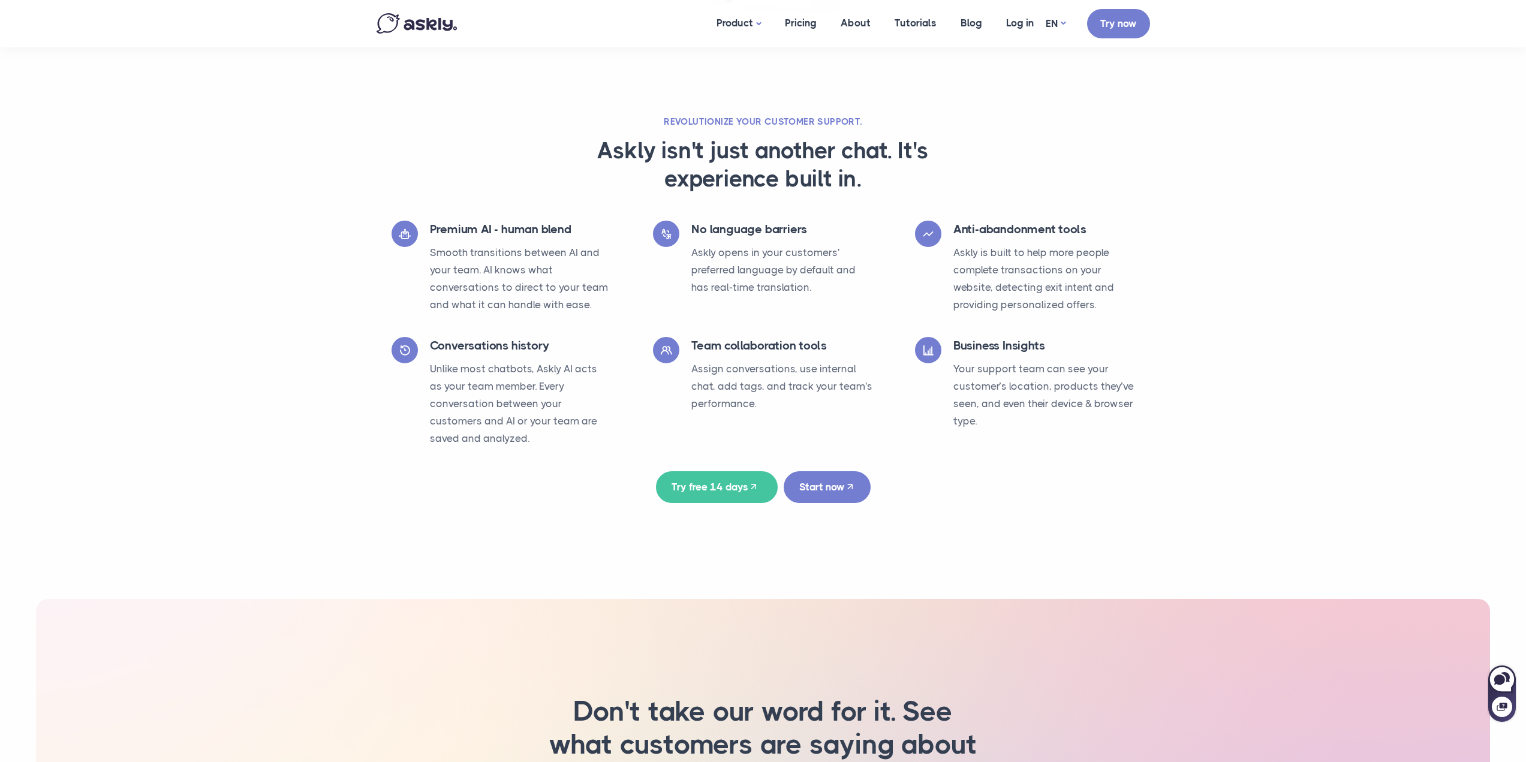
click at [195, 328] on section "Revolutionize your customer support. Askly isn't just another chat. It's experi…" at bounding box center [763, 309] width 1526 height 387
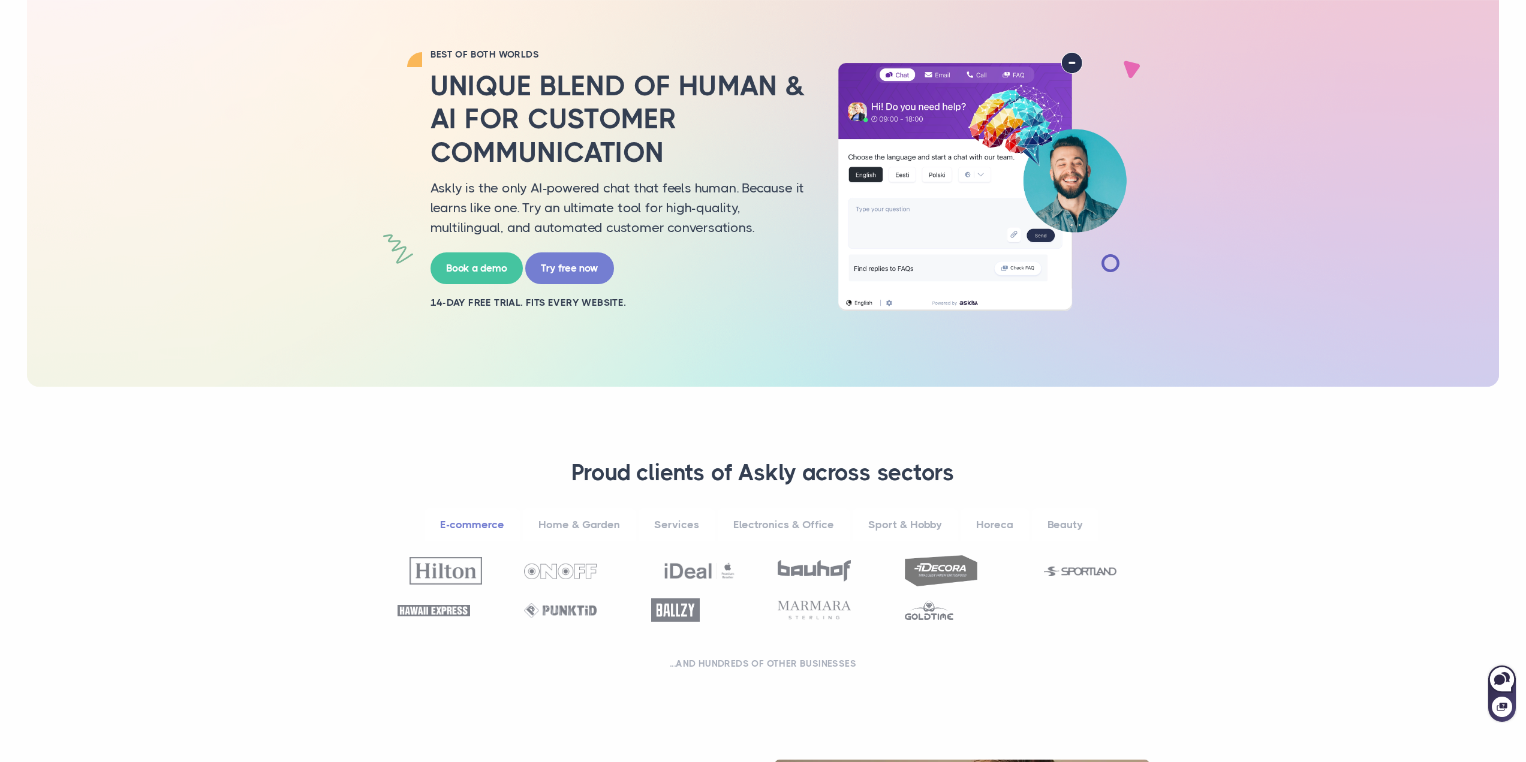
scroll to position [0, 0]
